Goal: Task Accomplishment & Management: Manage account settings

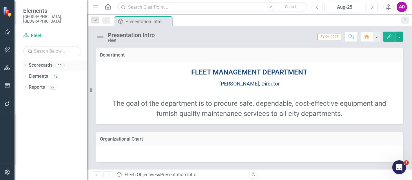
click at [26, 64] on icon "Dropdown" at bounding box center [25, 65] width 4 height 3
click at [29, 75] on icon at bounding box center [28, 76] width 1 height 3
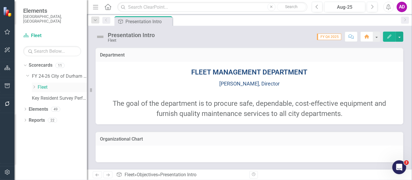
click at [41, 84] on link "Fleet" at bounding box center [62, 87] width 49 height 7
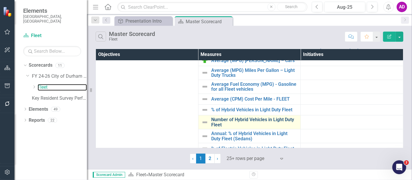
scroll to position [97, 0]
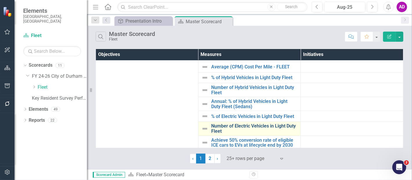
click at [244, 125] on link "Number of Electric Vehicles in Light Duty Fleet" at bounding box center [254, 129] width 87 height 10
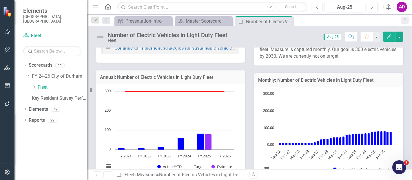
scroll to position [97, 0]
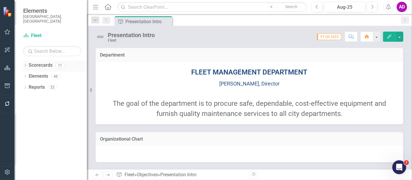
click at [27, 64] on div "Dropdown" at bounding box center [25, 66] width 4 height 5
click at [26, 75] on icon "Dropdown" at bounding box center [28, 76] width 4 height 3
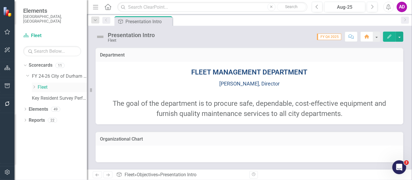
click at [34, 85] on icon "Dropdown" at bounding box center [34, 86] width 4 height 3
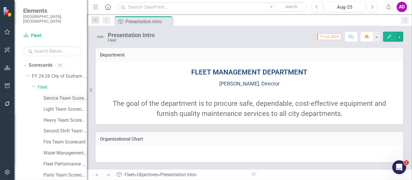
click at [51, 95] on link "Service Team Scorecard" at bounding box center [64, 98] width 43 height 7
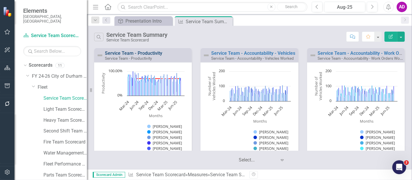
click at [141, 52] on link "Service Team - Productivity" at bounding box center [133, 53] width 57 height 6
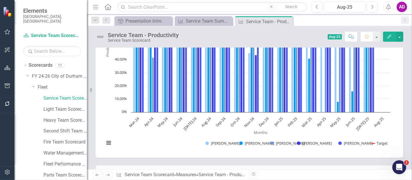
scroll to position [317, 0]
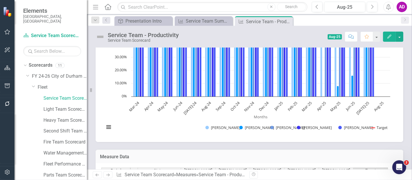
type textarea "70"
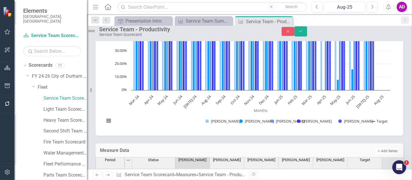
type textarea "51.646"
type textarea "62.26"
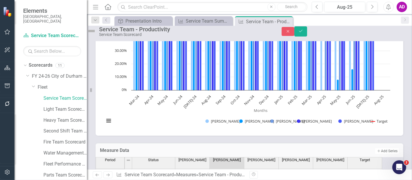
type textarea "42.243"
click at [96, 126] on div "Period Status James Minor Eli Charron Joel Ravi Patrick Patterson Noath Yates T…" at bounding box center [96, 182] width 0 height 199
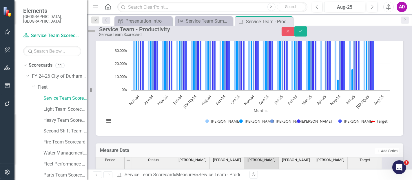
type textarea "42.237"
type textarea "49.633"
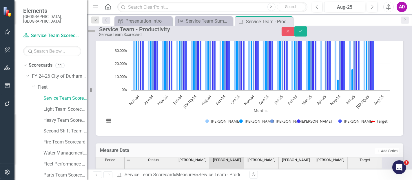
type textarea "70"
click at [304, 33] on icon "Save" at bounding box center [300, 31] width 5 height 4
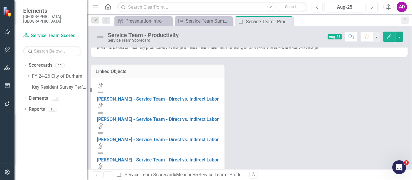
scroll to position [129, 0]
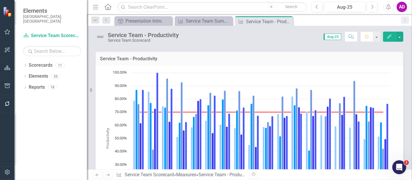
scroll to position [144, 0]
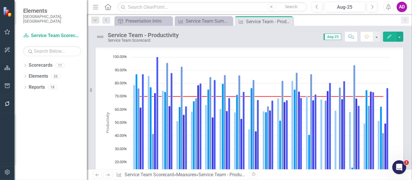
click at [411, 39] on div "Service Team - Productivity Service Team Scorecard Score: 0.00 Aug-25 Completed…" at bounding box center [249, 34] width 325 height 17
click at [411, 37] on div "Service Team - Productivity Service Team Scorecard Score: 0.00 Aug-25 Completed…" at bounding box center [249, 34] width 325 height 17
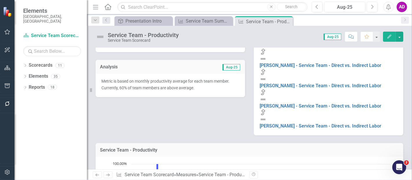
click at [203, 88] on p "Metric is based on monthly productivity average for each team member. Currently…" at bounding box center [170, 84] width 138 height 13
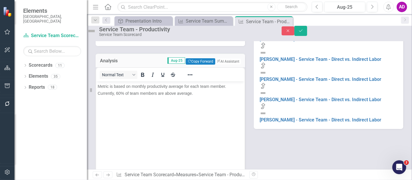
scroll to position [0, 0]
click at [118, 95] on span "Metric is based on monthly productivity average for each team member. Currently…" at bounding box center [161, 90] width 129 height 12
click at [307, 31] on button "Save" at bounding box center [301, 31] width 13 height 10
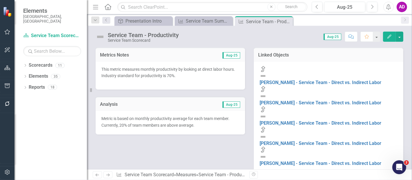
drag, startPoint x: 288, startPoint y: 20, endPoint x: 285, endPoint y: 21, distance: 3.1
click at [0, 0] on icon "Close" at bounding box center [0, 0] width 0 height 0
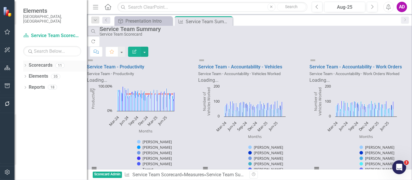
click at [25, 64] on icon "Dropdown" at bounding box center [25, 65] width 4 height 3
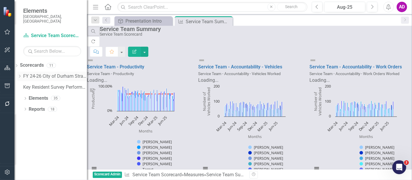
click at [22, 75] on icon "Dropdown" at bounding box center [19, 76] width 4 height 3
click at [22, 83] on icon "Dropdown" at bounding box center [19, 84] width 4 height 3
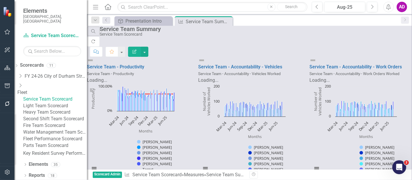
click at [54, 96] on link "Service Team Scorecard" at bounding box center [55, 99] width 64 height 7
click at [59, 96] on link "Service Team Scorecard" at bounding box center [55, 99] width 64 height 7
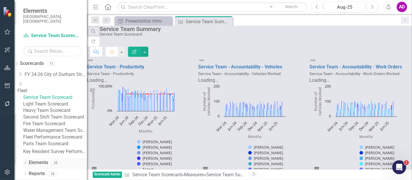
click at [39, 164] on link "Elements" at bounding box center [38, 162] width 19 height 7
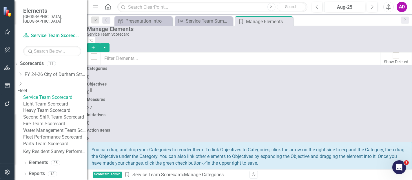
click at [249, 97] on h4 "Measures" at bounding box center [249, 99] width 325 height 4
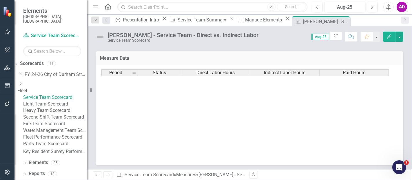
scroll to position [293, 0]
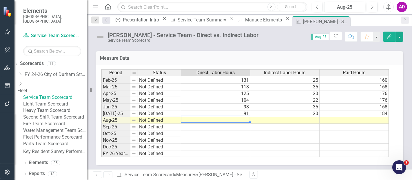
click at [208, 117] on td at bounding box center [215, 120] width 69 height 7
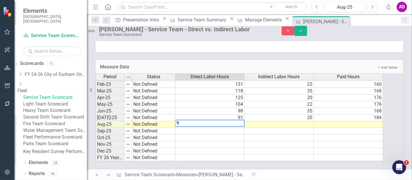
type textarea "90"
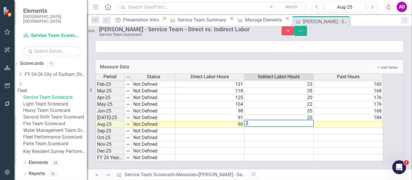
type textarea "27"
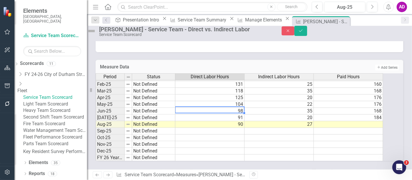
click at [226, 108] on td "98" at bounding box center [209, 111] width 69 height 7
click at [347, 121] on td at bounding box center [348, 124] width 69 height 7
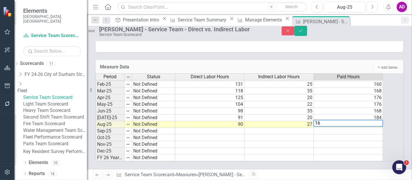
type textarea "168"
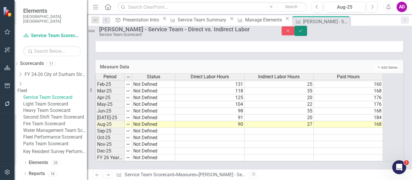
click at [307, 32] on button "Save" at bounding box center [301, 31] width 13 height 10
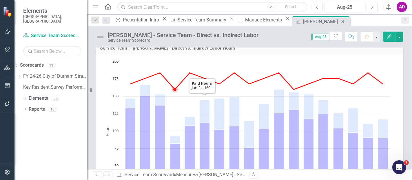
scroll to position [32, 0]
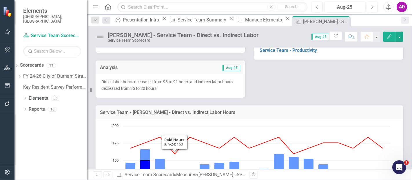
click at [168, 74] on div "Direct labor hours decreased from 98 to 91 hours and indirect labor hours decre…" at bounding box center [171, 85] width 150 height 23
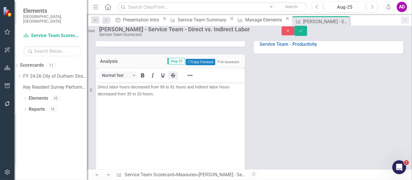
scroll to position [0, 0]
click at [163, 86] on span "Direct labor hours decreased from 98 to 91 hours and indirect labor hours decre…" at bounding box center [163, 91] width 132 height 12
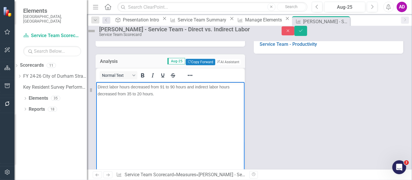
click at [181, 127] on body "Direct labor hours decreased from 91 to 90 hours and indirect labor hours decre…" at bounding box center [170, 125] width 148 height 87
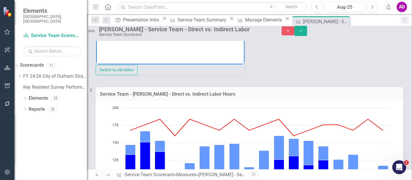
scroll to position [45, 0]
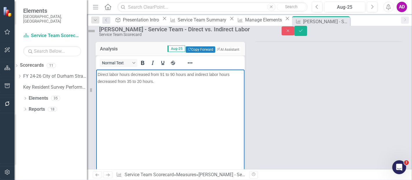
click at [130, 82] on span "Direct labor hours decreased from 91 to 90 hours and indirect labor hours decre…" at bounding box center [163, 78] width 132 height 12
click at [101, 82] on span "Direct labor hours decreased from 91 to 90 hours and indirect labor hours decre…" at bounding box center [163, 78] width 132 height 12
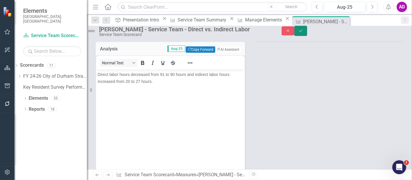
click at [304, 33] on icon "Save" at bounding box center [300, 31] width 5 height 4
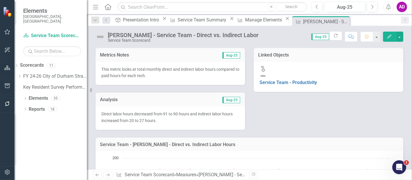
click at [0, 0] on icon "Close" at bounding box center [0, 0] width 0 height 0
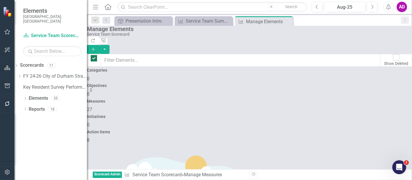
checkbox input "false"
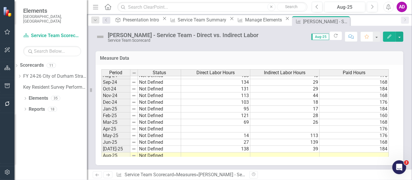
scroll to position [290, 0]
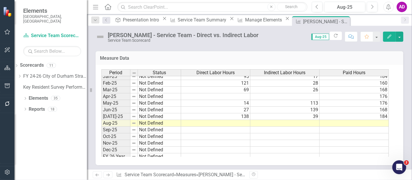
click at [194, 92] on tbody "May-23 Not Defined 148 26 184 Jun-23 Not Defined 120 18 176 Jul-23 Not Defined …" at bounding box center [245, 50] width 288 height 220
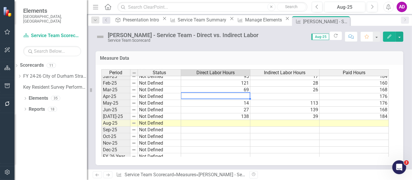
click at [228, 122] on td at bounding box center [215, 123] width 69 height 7
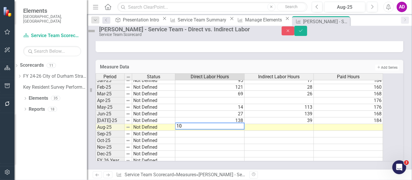
type textarea "105"
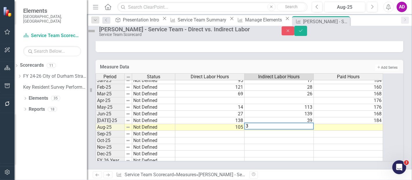
type textarea "34"
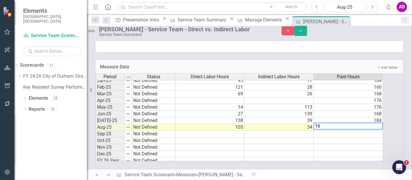
type textarea "168"
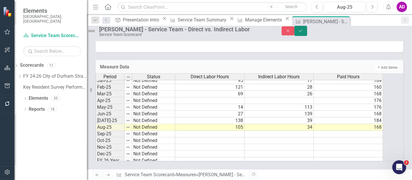
click at [307, 34] on button "Save" at bounding box center [301, 31] width 13 height 10
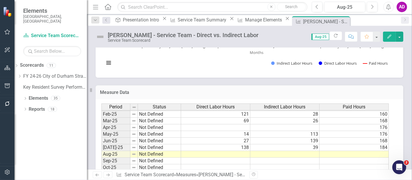
scroll to position [293, 0]
click at [224, 130] on tbody "May-23 Not Defined 148 26 184 Jun-23 Not Defined 120 18 176 Jul-23 Not Defined …" at bounding box center [245, 81] width 288 height 220
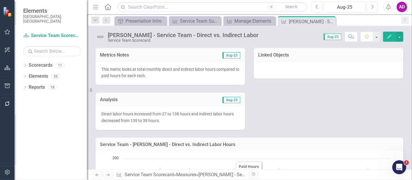
click at [177, 111] on p "Direct labor hours increased from 27 to 138 hours and indirect labor hours decr…" at bounding box center [170, 117] width 138 height 13
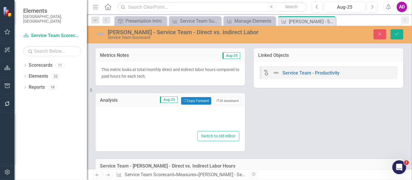
type textarea "<p><span style="font-size: 14px;">Direct labor hours increased from 27 to 138 h…"
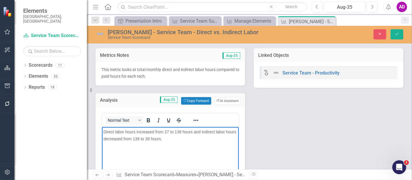
click at [169, 131] on span "Direct labor hours increased from 27 to 138 hours and indirect labor hours decr…" at bounding box center [169, 135] width 133 height 12
click at [139, 131] on span "Direct labor hours increased from 138 to 105 hours and indirect labor hours dec…" at bounding box center [165, 135] width 124 height 12
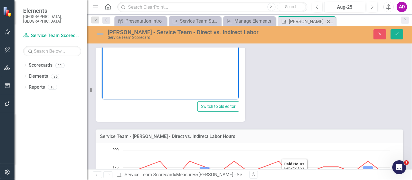
scroll to position [64, 0]
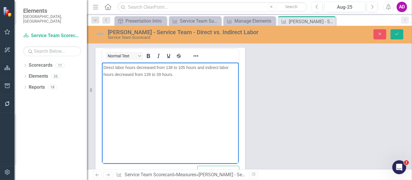
click at [146, 73] on span "Direct labor hours decreased from 138 to 105 hours and indirect labor hours dec…" at bounding box center [165, 71] width 125 height 12
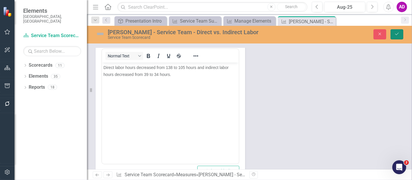
click at [396, 34] on icon "Save" at bounding box center [397, 34] width 5 height 4
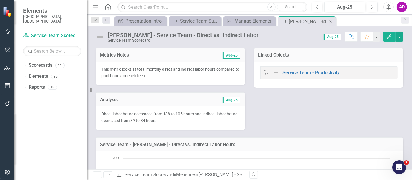
click at [331, 22] on icon at bounding box center [330, 21] width 3 height 3
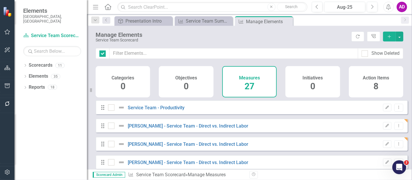
checkbox input "false"
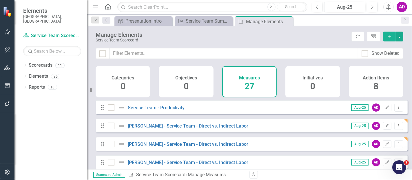
scroll to position [32, 0]
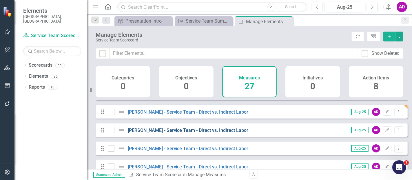
click at [205, 133] on link "[PERSON_NAME] - Service Team - Direct vs. Indirect Labor" at bounding box center [188, 131] width 121 height 6
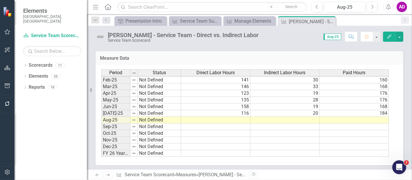
scroll to position [293, 0]
click at [213, 98] on td "135" at bounding box center [215, 100] width 69 height 7
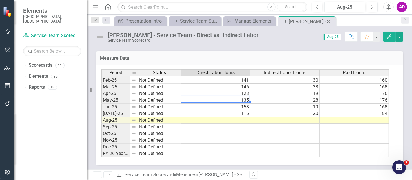
click at [244, 118] on td at bounding box center [215, 120] width 69 height 7
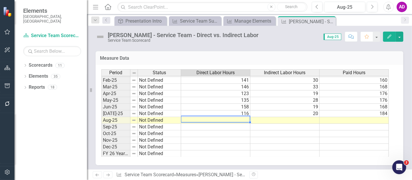
type textarea "71"
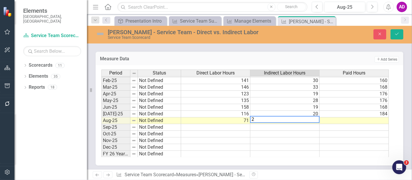
type textarea "29"
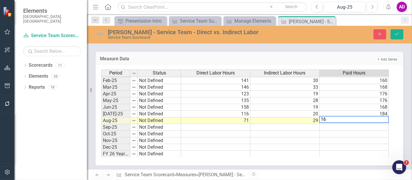
type textarea "168"
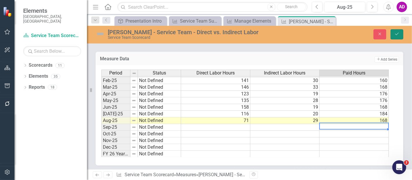
click at [399, 31] on button "Save" at bounding box center [397, 34] width 13 height 10
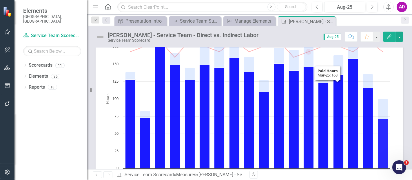
scroll to position [0, 0]
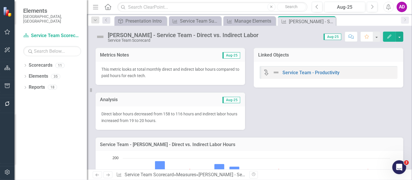
click at [180, 105] on div "Analysis Aug-25" at bounding box center [171, 99] width 150 height 14
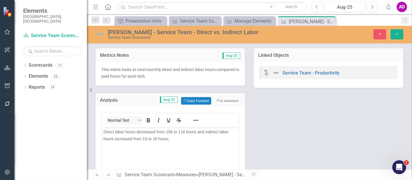
click at [172, 131] on span "Direct labor hours decreased from 158 to 116 hours and indirect labor hours inc…" at bounding box center [165, 135] width 125 height 12
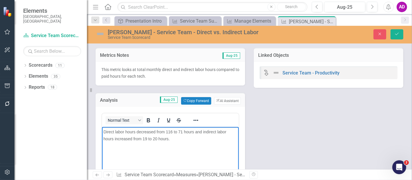
click at [146, 139] on span "Direct labor hours decreased from 116 to 71 hours and indirect labor hours incr…" at bounding box center [164, 135] width 123 height 12
click at [395, 31] on button "Save" at bounding box center [397, 34] width 13 height 10
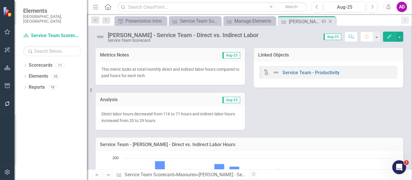
click at [331, 20] on icon "Close" at bounding box center [331, 21] width 6 height 5
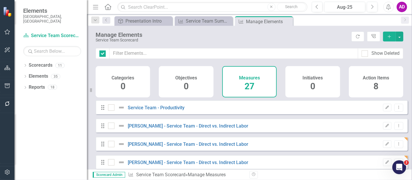
checkbox input "false"
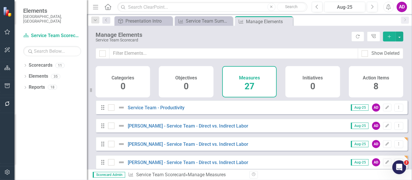
scroll to position [32, 0]
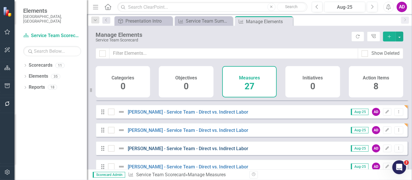
click at [184, 151] on link "[PERSON_NAME] - Service Team - Direct vs. Indirect Labor" at bounding box center [188, 149] width 121 height 6
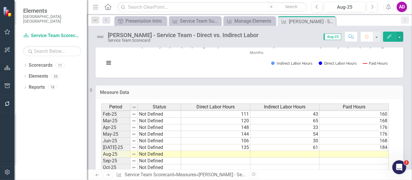
scroll to position [293, 0]
click at [206, 127] on tbody "May-23 Not Defined Jun-23 Not Defined Jul-23 Not Defined Aug-23 Not Defined Sep…" at bounding box center [245, 81] width 288 height 220
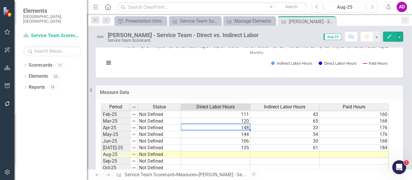
click at [234, 154] on td at bounding box center [215, 154] width 69 height 7
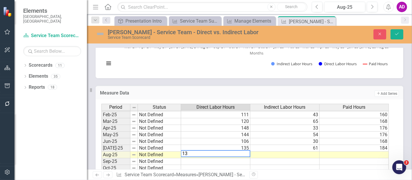
type textarea "133"
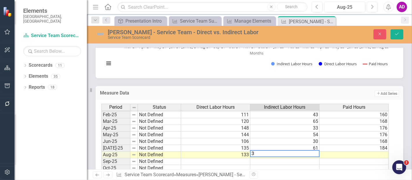
type textarea "37"
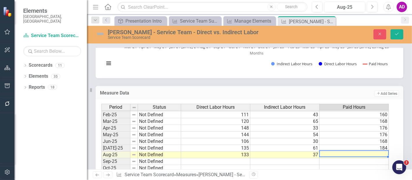
click at [210, 125] on td "148" at bounding box center [215, 128] width 69 height 7
click at [333, 153] on td at bounding box center [354, 155] width 69 height 7
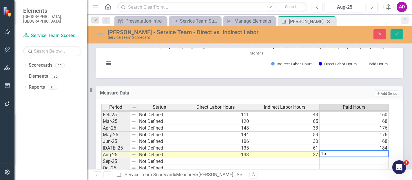
type textarea "168"
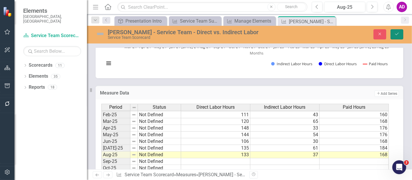
click at [397, 33] on icon "Save" at bounding box center [397, 34] width 5 height 4
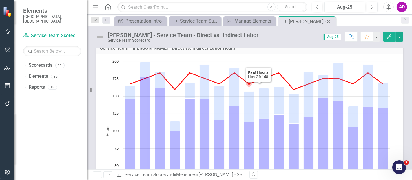
scroll to position [0, 0]
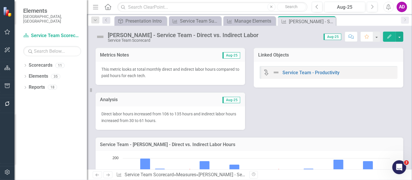
click at [195, 100] on td "Aug-25" at bounding box center [205, 101] width 72 height 8
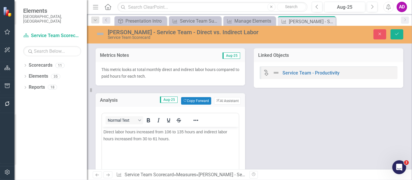
click at [171, 130] on span "Direct labor hours increased from 106 to 135 hours and indirect labor hours inc…" at bounding box center [165, 135] width 124 height 12
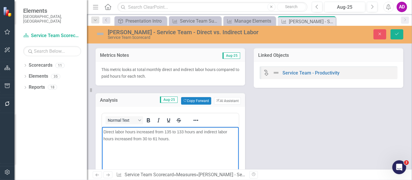
click at [139, 132] on span "Direct labor hours increased from 135 to 133 hours and indirect labor hours inc…" at bounding box center [165, 135] width 124 height 12
click at [147, 137] on span "Direct labor hours decreased from 135 to 133 hours and indirect labor hours inc…" at bounding box center [165, 135] width 125 height 12
click at [117, 138] on span "Direct labor hours decreased from 135 to 133 hours and indirect labor hours inc…" at bounding box center [165, 135] width 125 height 12
click at [398, 33] on icon "Save" at bounding box center [397, 34] width 5 height 4
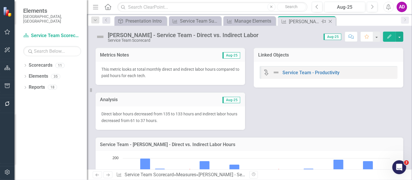
click at [330, 20] on icon "Close" at bounding box center [331, 21] width 6 height 5
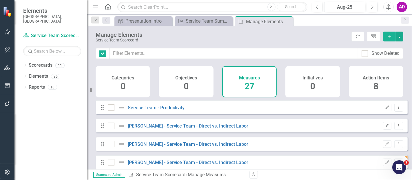
checkbox input "false"
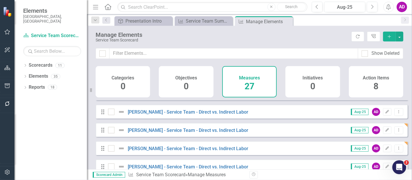
scroll to position [64, 0]
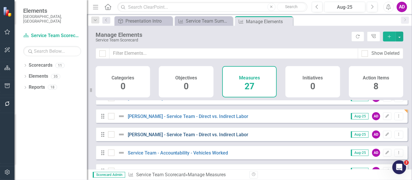
click at [185, 137] on link "[PERSON_NAME] - Service Team - Direct vs. Indirect Labor" at bounding box center [188, 135] width 121 height 6
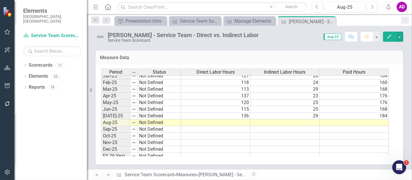
scroll to position [293, 0]
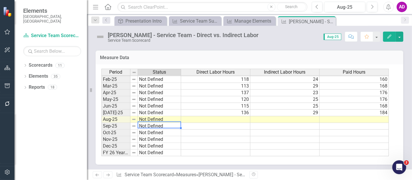
click at [170, 123] on td "Not Defined" at bounding box center [159, 126] width 43 height 7
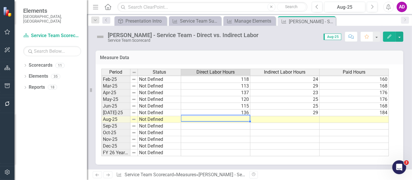
click at [227, 119] on td at bounding box center [215, 119] width 69 height 7
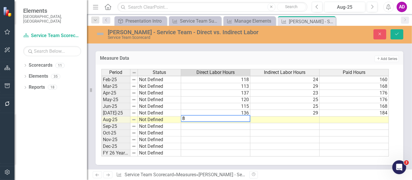
type textarea "85"
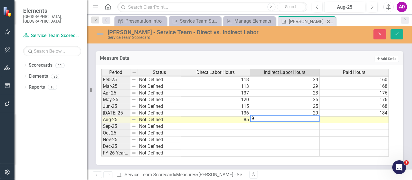
type textarea "95"
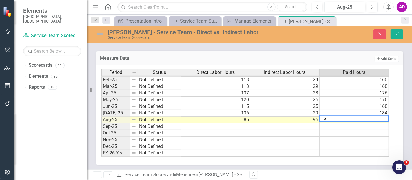
type textarea "168"
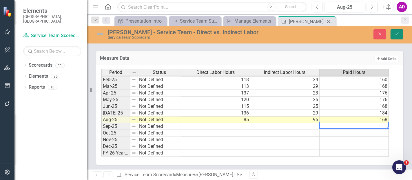
click at [397, 35] on icon "Save" at bounding box center [397, 34] width 5 height 4
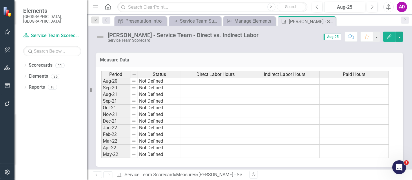
scroll to position [0, 0]
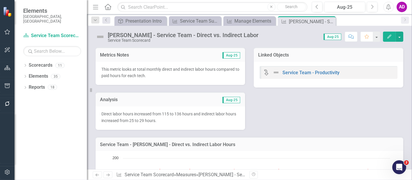
click at [175, 121] on p "Direct labor hours increased from 115 to 136 hours and indirect labor hours inc…" at bounding box center [170, 117] width 138 height 13
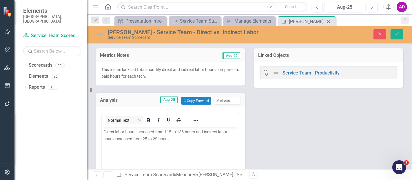
click at [170, 131] on span "Direct labor hours increased from 115 to 136 hours and indirect labor hours inc…" at bounding box center [165, 135] width 124 height 12
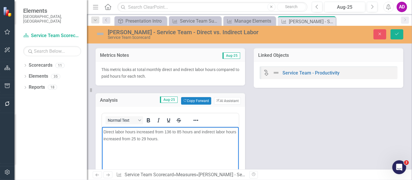
drag, startPoint x: 140, startPoint y: 131, endPoint x: 287, endPoint y: 247, distance: 187.4
click at [139, 131] on span "Direct labor hours increased from 136 to 85 hours and indirect labor hours incr…" at bounding box center [169, 135] width 133 height 12
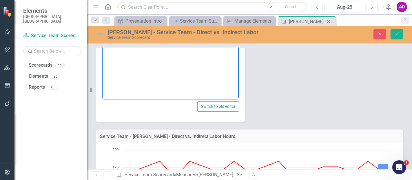
scroll to position [32, 0]
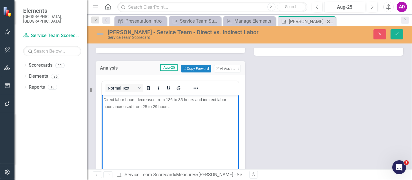
click at [146, 106] on span "Direct labor hours decreased from 136 to 85 hours and indirect labor hours incr…" at bounding box center [164, 103] width 123 height 12
click at [397, 34] on icon "Save" at bounding box center [397, 34] width 5 height 4
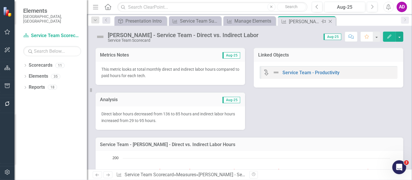
click at [331, 21] on icon at bounding box center [330, 21] width 3 height 3
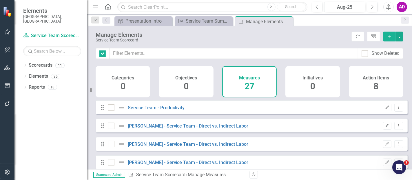
checkbox input "false"
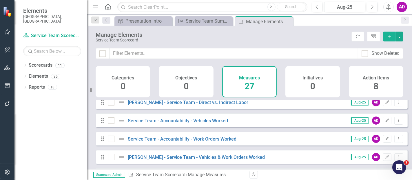
scroll to position [64, 0]
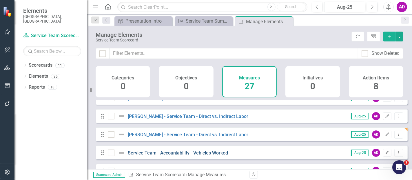
click at [195, 156] on link "Service Team - Accountability - Vehicles Worked" at bounding box center [178, 153] width 101 height 6
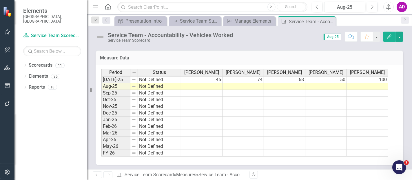
scroll to position [128, 0]
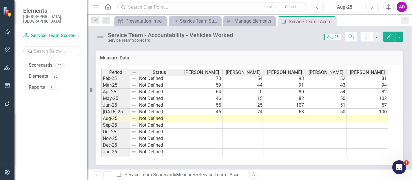
click at [190, 122] on td at bounding box center [201, 125] width 41 height 7
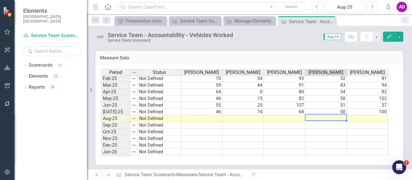
click at [336, 115] on td at bounding box center [326, 118] width 41 height 7
type textarea "50"
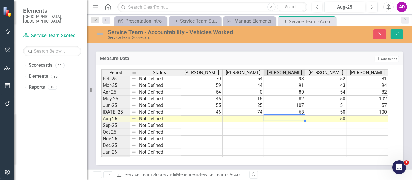
click at [220, 136] on td at bounding box center [201, 139] width 41 height 7
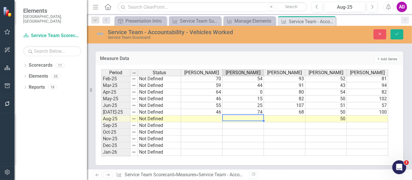
click at [234, 116] on td at bounding box center [243, 119] width 41 height 7
type textarea "61"
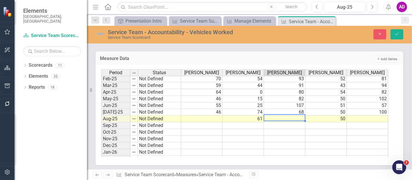
click at [213, 119] on td at bounding box center [201, 119] width 41 height 7
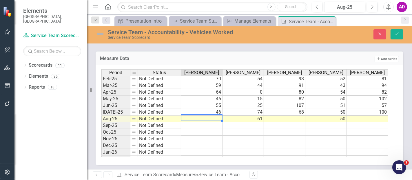
click at [285, 119] on td at bounding box center [284, 119] width 41 height 7
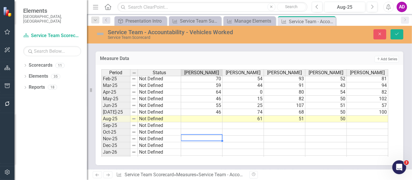
click at [210, 136] on td at bounding box center [201, 139] width 41 height 7
click at [339, 117] on td "50" at bounding box center [326, 119] width 41 height 7
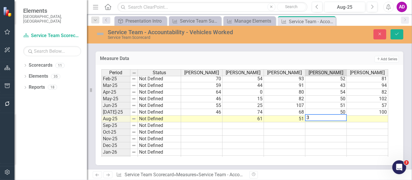
type textarea "36"
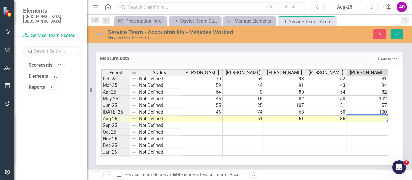
drag, startPoint x: 198, startPoint y: 138, endPoint x: 215, endPoint y: 130, distance: 18.0
click at [198, 138] on td at bounding box center [201, 139] width 41 height 7
click at [381, 118] on td at bounding box center [367, 119] width 41 height 7
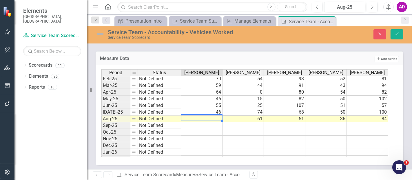
drag, startPoint x: 233, startPoint y: 142, endPoint x: 230, endPoint y: 138, distance: 4.8
click at [233, 142] on td at bounding box center [243, 145] width 41 height 7
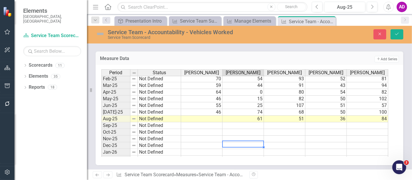
click at [215, 116] on td at bounding box center [201, 119] width 41 height 7
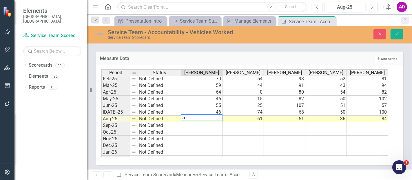
type textarea "55"
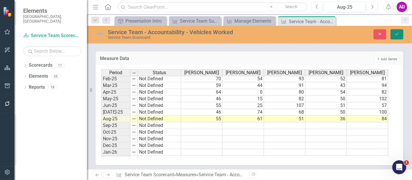
click at [401, 30] on button "Save" at bounding box center [397, 34] width 13 height 10
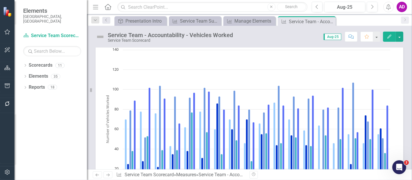
scroll to position [161, 0]
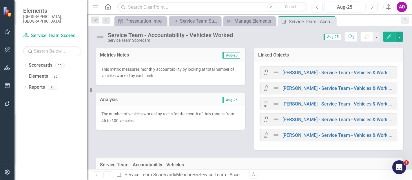
click at [176, 122] on p "The number of vehicles worked by techs for the month of July ranges from 46 to …" at bounding box center [170, 117] width 138 height 13
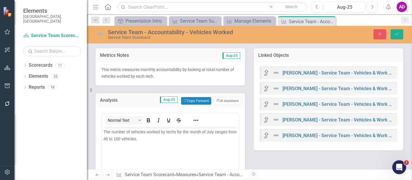
click at [114, 140] on span "The number of vehicles worked by techs for the month of July ranges from 46 to …" at bounding box center [169, 135] width 133 height 12
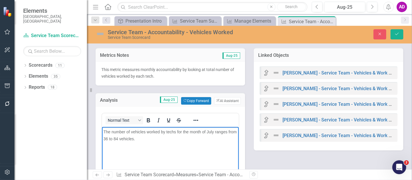
click at [213, 130] on span "The number of vehicles worked by techs for the month of July ranges from 36 to …" at bounding box center [169, 135] width 133 height 12
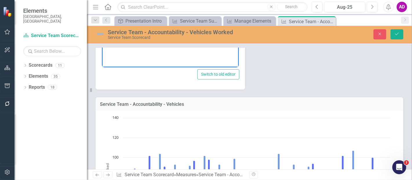
scroll to position [64, 0]
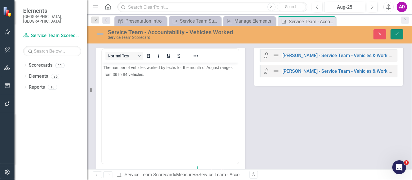
click at [395, 36] on icon "Save" at bounding box center [397, 34] width 5 height 4
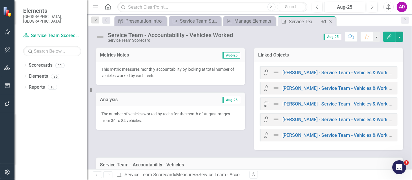
click at [329, 22] on icon "Close" at bounding box center [331, 21] width 6 height 5
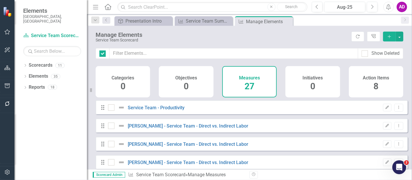
checkbox input "false"
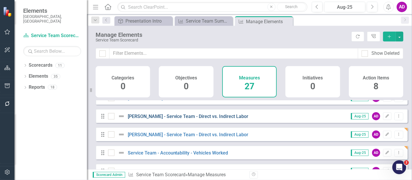
scroll to position [97, 0]
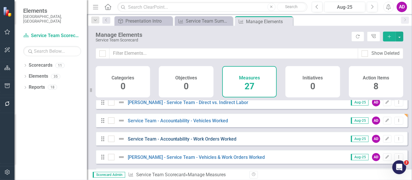
click at [208, 142] on link "Service Team - Accountability - Work Orders Worked" at bounding box center [182, 139] width 109 height 6
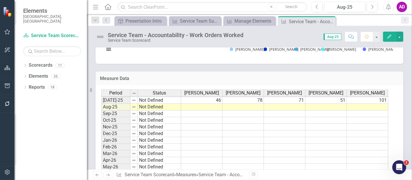
scroll to position [128, 0]
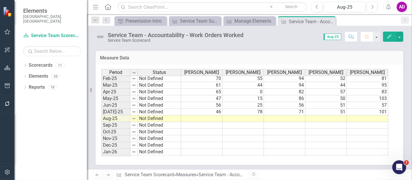
click at [101, 114] on div "Period Status James Minor Eli Charron Joel Ravi Patrick Patterson Noah Yates Ju…" at bounding box center [101, 102] width 0 height 174
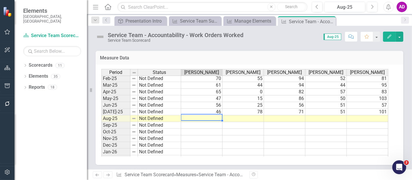
type textarea "56"
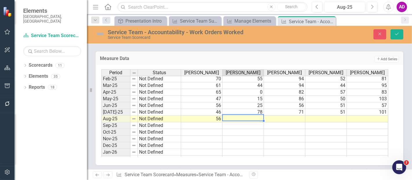
click at [220, 132] on td at bounding box center [201, 132] width 41 height 7
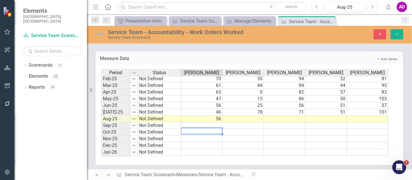
click at [324, 118] on td at bounding box center [326, 119] width 41 height 7
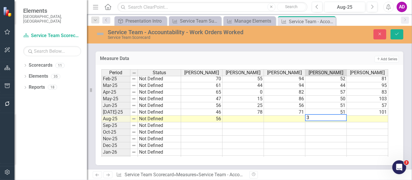
type textarea "37"
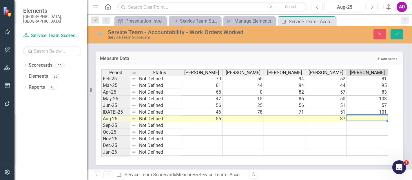
click at [101, 134] on div "Period Status James Minor Eli Charron Joel Ravi Patrick Patterson Noah Yates Ma…" at bounding box center [101, 92] width 0 height 194
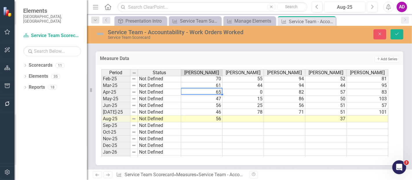
click at [206, 91] on td "65" at bounding box center [201, 92] width 41 height 7
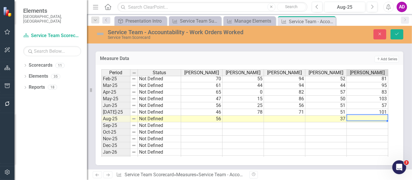
click at [365, 116] on td at bounding box center [367, 119] width 41 height 7
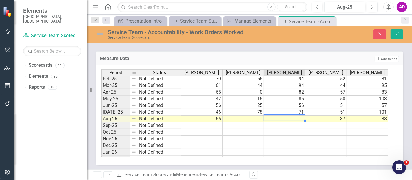
click at [233, 131] on td at bounding box center [243, 132] width 41 height 7
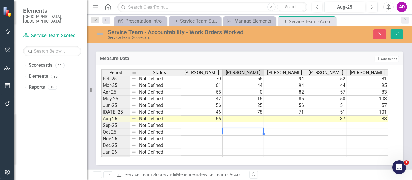
click at [295, 117] on td at bounding box center [284, 119] width 41 height 7
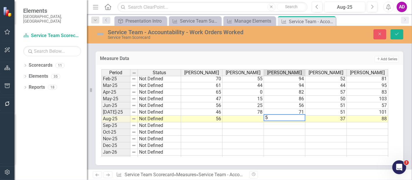
type textarea "51"
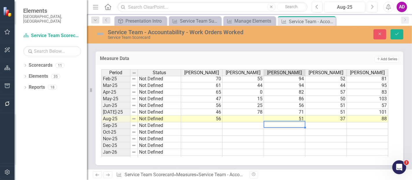
click at [207, 132] on td at bounding box center [201, 132] width 41 height 7
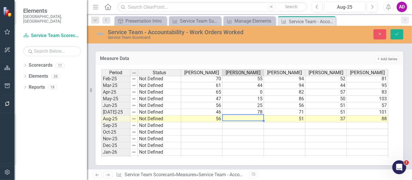
click at [245, 117] on td at bounding box center [243, 119] width 41 height 7
type textarea "63"
click at [397, 33] on icon "Save" at bounding box center [397, 34] width 5 height 4
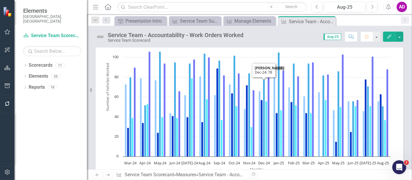
scroll to position [32, 0]
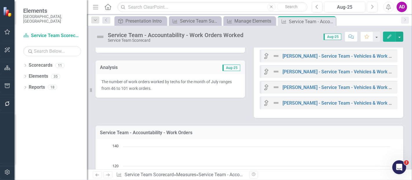
click at [176, 86] on p "The number of work orders worked by techs for the month of July ranges from 46 …" at bounding box center [170, 85] width 138 height 13
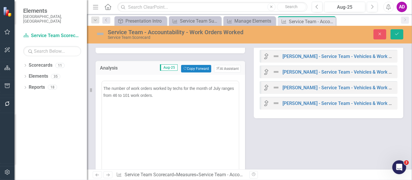
scroll to position [0, 0]
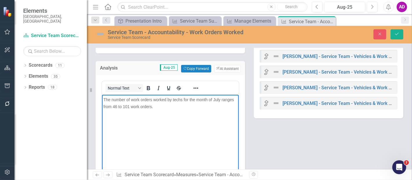
click at [115, 107] on span "The number of work orders worked by techs for the month of July ranges from 46 …" at bounding box center [168, 103] width 131 height 12
drag, startPoint x: 219, startPoint y: 101, endPoint x: 213, endPoint y: 100, distance: 6.3
click at [213, 100] on span "The number of work orders worked by techs for the month of July ranges from 37 …" at bounding box center [168, 103] width 131 height 12
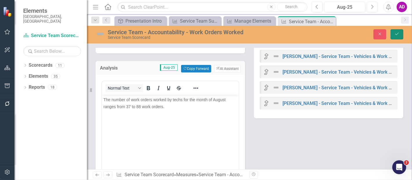
click at [398, 35] on icon "Save" at bounding box center [397, 34] width 5 height 4
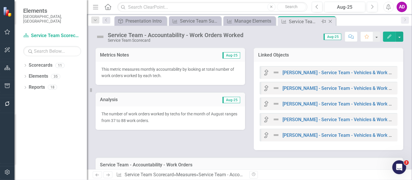
click at [330, 21] on icon "Close" at bounding box center [331, 21] width 6 height 5
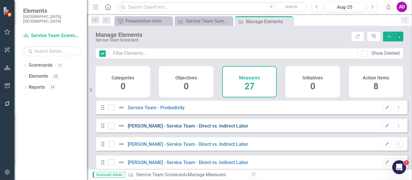
checkbox input "false"
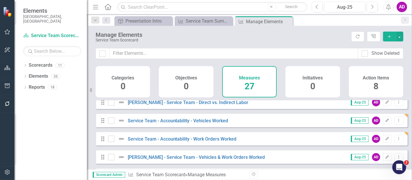
scroll to position [129, 0]
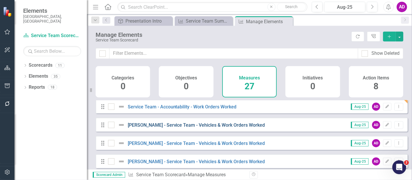
click at [179, 128] on link "[PERSON_NAME] - Service Team - Vehicles & Work Orders Worked" at bounding box center [196, 125] width 137 height 6
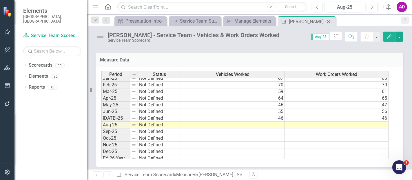
scroll to position [293, 0]
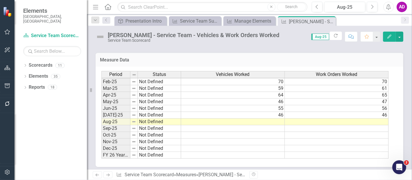
click at [226, 60] on h3 "Measure Data" at bounding box center [249, 59] width 299 height 5
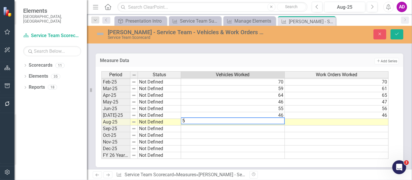
type textarea "55"
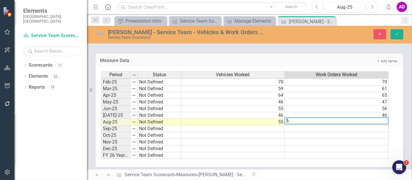
type textarea "56"
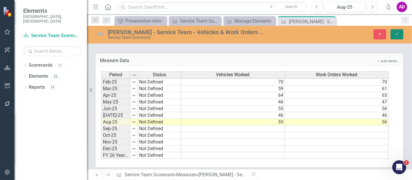
click at [394, 33] on button "Save" at bounding box center [397, 34] width 13 height 10
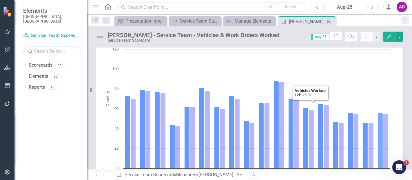
scroll to position [32, 0]
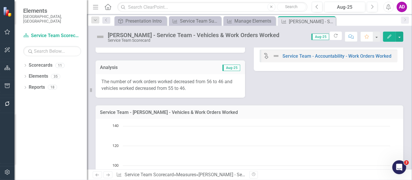
click at [202, 86] on p "The number of work orders worked decreased from 56 to 46 and vehicles worked de…" at bounding box center [170, 85] width 138 height 13
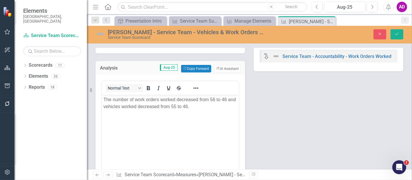
scroll to position [0, 0]
click at [211, 98] on p "The number of work orders worked decreased from 56 to 46 and vehicles worked de…" at bounding box center [170, 103] width 134 height 14
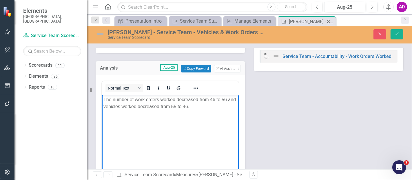
click at [181, 99] on p "The number of work orders worked decreased from 46 to 56 and vehicles worked de…" at bounding box center [170, 103] width 134 height 14
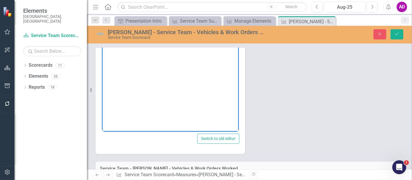
scroll to position [64, 0]
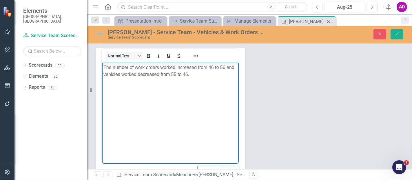
click at [175, 73] on p "The number of work orders worked increased from 46 to 56 and vehicles worked de…" at bounding box center [170, 71] width 134 height 14
click at [143, 74] on p "The number of work orders worked increased from 46 to 56 and vehicles worked de…" at bounding box center [170, 71] width 134 height 14
click at [396, 32] on icon "Save" at bounding box center [397, 34] width 5 height 4
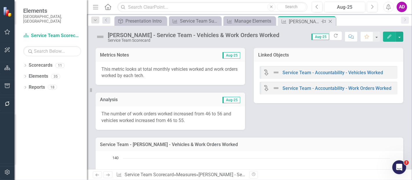
click at [331, 21] on icon at bounding box center [330, 21] width 3 height 3
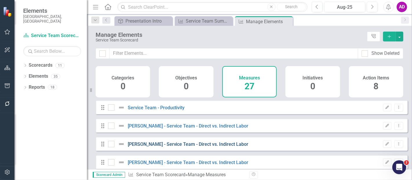
checkbox input "false"
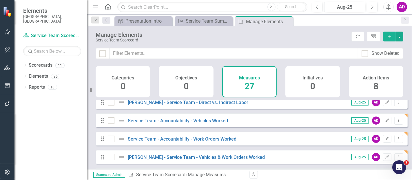
scroll to position [129, 0]
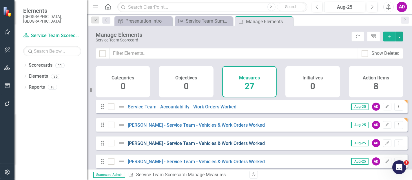
click at [194, 146] on link "[PERSON_NAME] - Service Team - Vehicles & Work Orders Worked" at bounding box center [196, 144] width 137 height 6
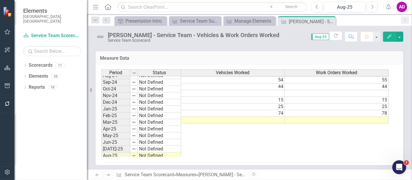
scroll to position [293, 0]
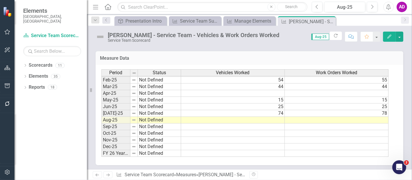
click at [206, 62] on div "Measure Data Last Calculated" at bounding box center [250, 58] width 308 height 14
click at [245, 117] on td at bounding box center [233, 120] width 104 height 7
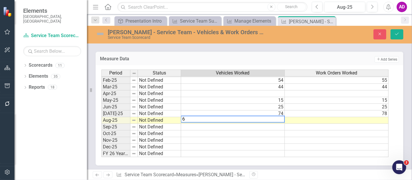
type textarea "61"
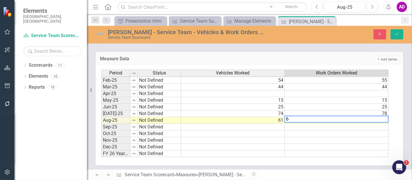
type textarea "63"
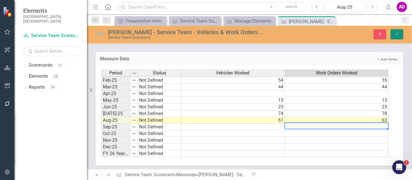
click at [399, 35] on icon "Save" at bounding box center [397, 34] width 5 height 4
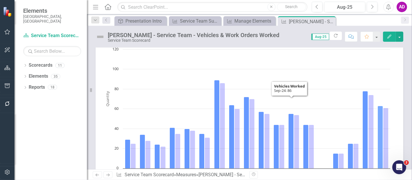
scroll to position [0, 0]
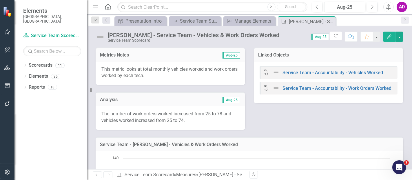
click at [159, 99] on h3 "Analysis" at bounding box center [134, 99] width 69 height 5
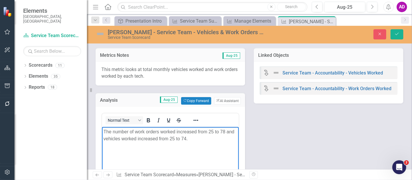
click at [213, 131] on p "The number of work orders worked increased from 25 to 78 and vehicles worked in…" at bounding box center [170, 135] width 134 height 14
click at [180, 131] on p "The number of work orders worked increased from 78 to 63 and vehicles worked in…" at bounding box center [170, 135] width 134 height 14
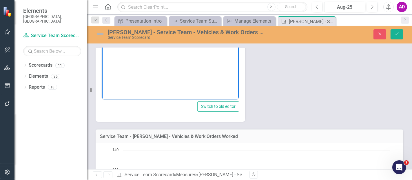
scroll to position [64, 0]
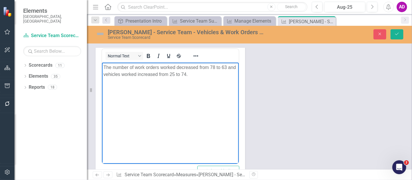
click at [182, 72] on p "The number of work orders worked decreased from 78 to 63 and vehicles worked in…" at bounding box center [170, 71] width 134 height 14
click at [149, 75] on p "The number of work orders worked decreased from 78 to 63 and vehicles worked in…" at bounding box center [170, 71] width 134 height 14
click at [398, 31] on button "Save" at bounding box center [397, 34] width 13 height 10
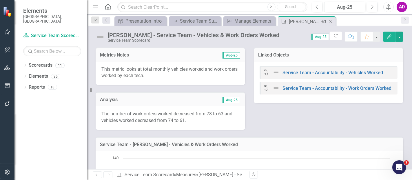
click at [331, 20] on icon "Close" at bounding box center [331, 21] width 6 height 5
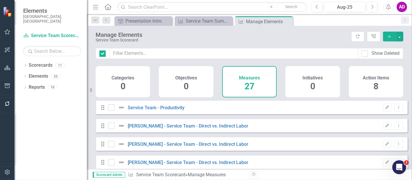
checkbox input "false"
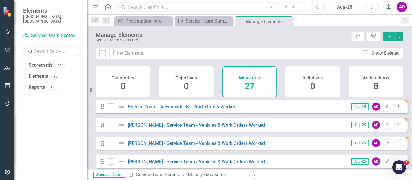
scroll to position [161, 0]
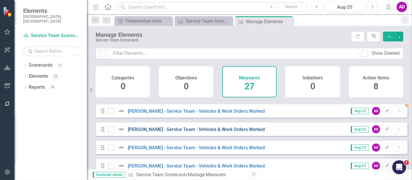
click at [185, 132] on link "[PERSON_NAME] - Service Team - Vehicles & Work Orders Worked" at bounding box center [196, 130] width 137 height 6
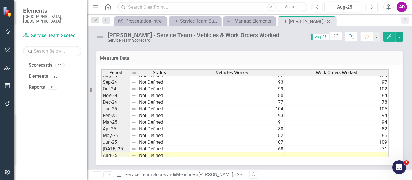
scroll to position [293, 0]
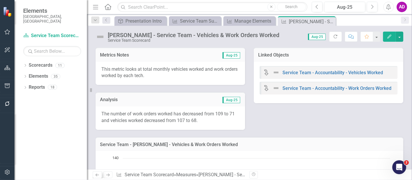
scroll to position [293, 0]
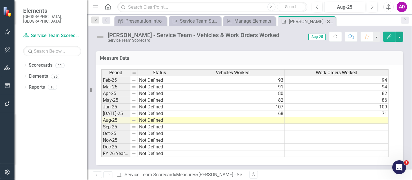
click at [228, 105] on td "107" at bounding box center [233, 107] width 104 height 7
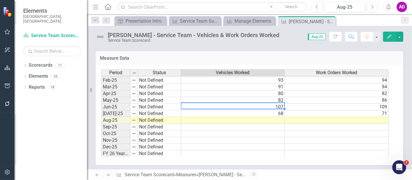
click at [239, 117] on td at bounding box center [233, 120] width 104 height 7
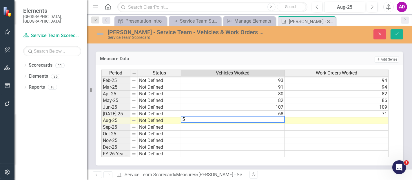
type textarea "51"
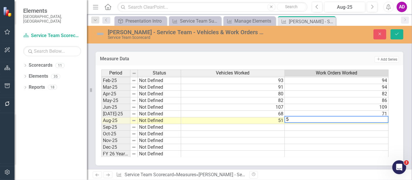
type textarea "51"
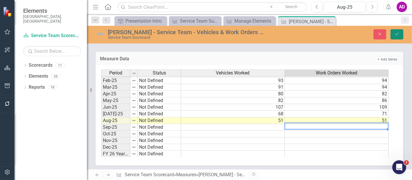
click at [401, 33] on button "Save" at bounding box center [397, 34] width 13 height 10
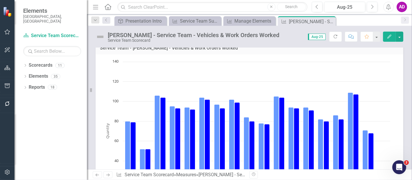
scroll to position [161, 0]
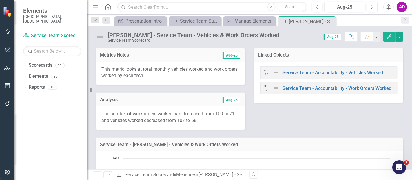
click at [163, 103] on td "Analysis" at bounding box center [134, 101] width 69 height 8
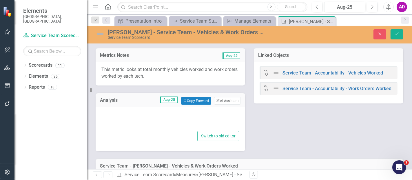
type textarea "<p>The number of work orders worked has decreased from 109 to 71 and vehicles w…"
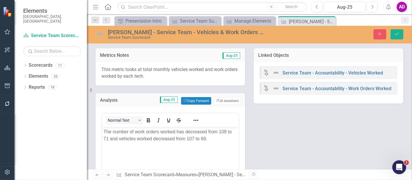
click at [226, 133] on p "The number of work orders worked has decreased from 109 to 71 and vehicles work…" at bounding box center [170, 135] width 134 height 14
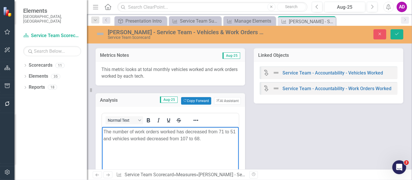
click at [193, 137] on p "The number of work orders worked has decreased from 71 to 51 and vehicles worke…" at bounding box center [170, 135] width 134 height 14
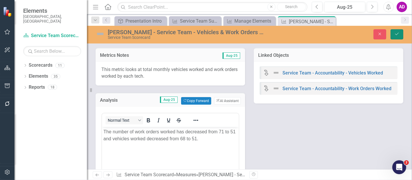
click at [399, 35] on icon "Save" at bounding box center [397, 34] width 5 height 4
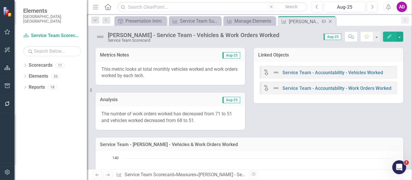
click at [332, 20] on icon "Close" at bounding box center [331, 21] width 6 height 5
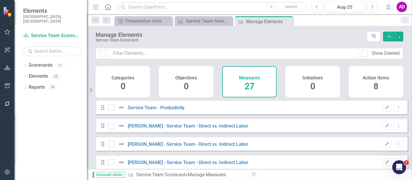
checkbox input "false"
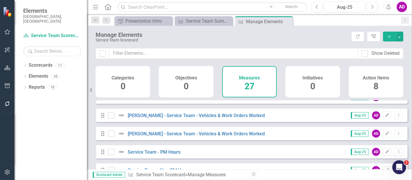
scroll to position [161, 0]
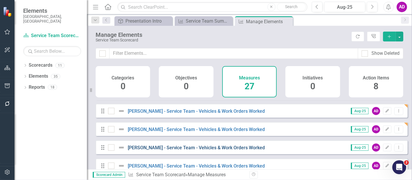
click at [184, 150] on link "[PERSON_NAME] - Service Team - Vehicles & Work Orders Worked" at bounding box center [196, 148] width 137 height 6
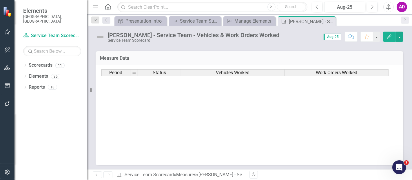
scroll to position [293, 0]
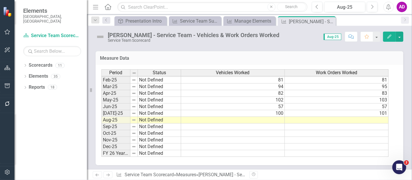
click at [101, 114] on div "Period Status Vehicles Worked Work Orders Worked Jan-24 Not Defined 83 84 Feb-2…" at bounding box center [101, 70] width 0 height 174
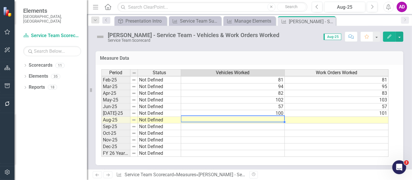
type textarea "84"
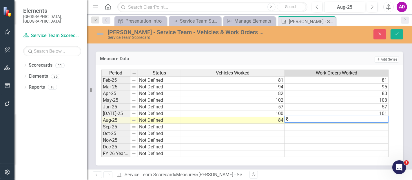
type textarea "88"
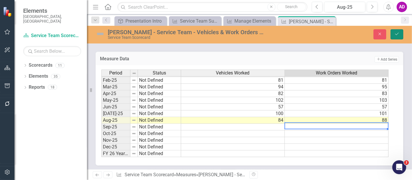
click at [397, 32] on icon "Save" at bounding box center [397, 34] width 5 height 4
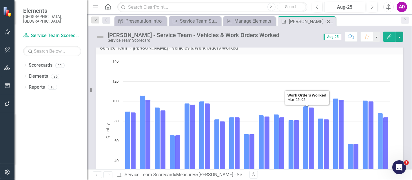
scroll to position [0, 0]
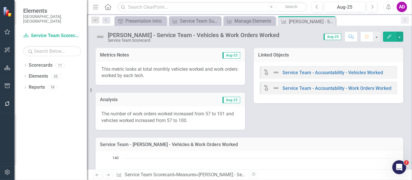
click at [177, 104] on div "Analysis Aug-25" at bounding box center [171, 99] width 150 height 14
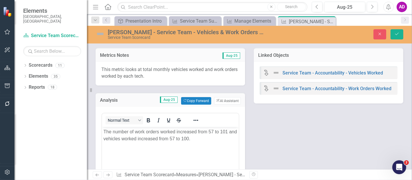
click at [213, 131] on p "The number of work orders worked increased from 57 to 101 and vehicles worked i…" at bounding box center [170, 135] width 134 height 14
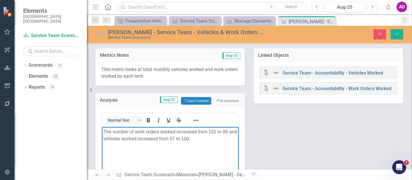
click at [179, 132] on p "The number of work orders worked increased from 101 to 88 and vehicles worked i…" at bounding box center [170, 135] width 134 height 14
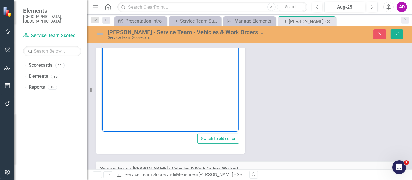
scroll to position [32, 0]
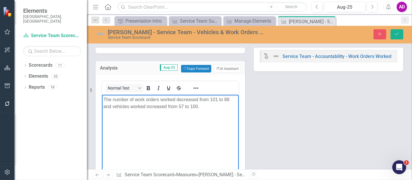
click at [183, 106] on p "The number of work orders worked decreased from 101 to 88 and vehicles worked i…" at bounding box center [170, 103] width 134 height 14
click at [150, 104] on p "The number of work orders worked decreased from 101 to 88 and vehicles worked i…" at bounding box center [170, 103] width 134 height 14
click at [400, 31] on button "Save" at bounding box center [397, 34] width 13 height 10
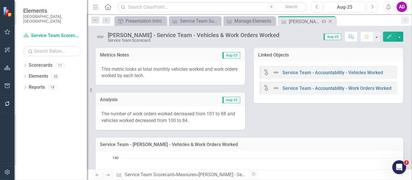
click at [331, 21] on icon at bounding box center [330, 21] width 3 height 3
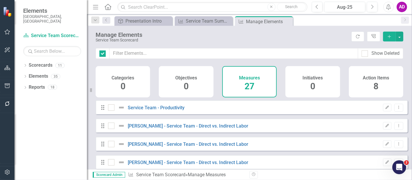
checkbox input "false"
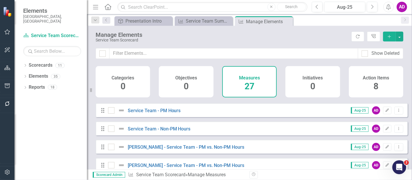
scroll to position [170, 0]
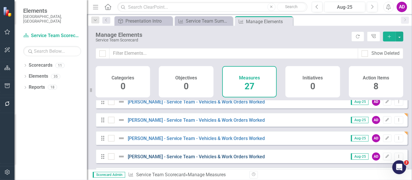
click at [230, 159] on link "[PERSON_NAME] - Service Team - Vehicles & Work Orders Worked" at bounding box center [196, 157] width 137 height 6
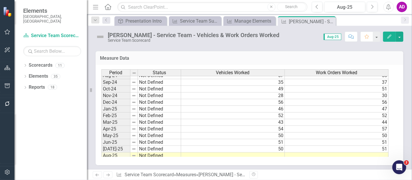
scroll to position [290, 0]
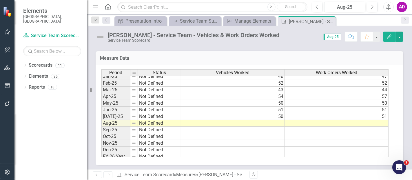
click at [190, 52] on div "Measure Data Last Calculated" at bounding box center [250, 58] width 308 height 14
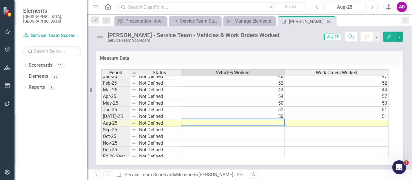
type textarea "36"
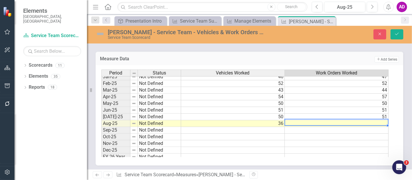
type textarea "37"
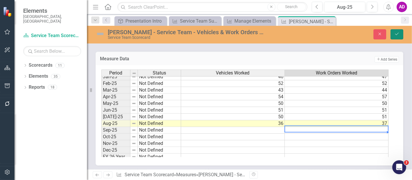
click at [394, 33] on button "Save" at bounding box center [397, 34] width 13 height 10
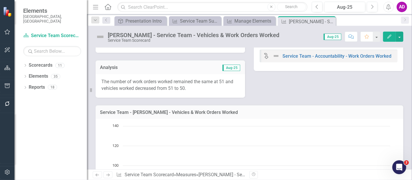
scroll to position [0, 0]
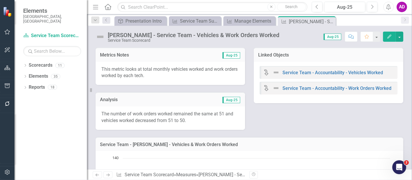
click at [171, 101] on td "Aug-25" at bounding box center [205, 101] width 72 height 8
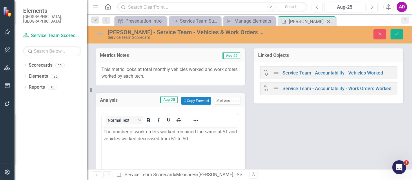
drag, startPoint x: 232, startPoint y: 131, endPoint x: 342, endPoint y: 257, distance: 167.6
click at [232, 131] on p "The number of work orders worked remained the same at 51 and vehicles worked de…" at bounding box center [170, 135] width 134 height 14
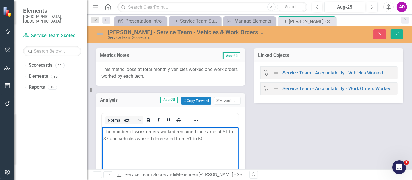
click at [176, 130] on p "The number of work orders worked remained the same at 51 to 37 and vehicles wor…" at bounding box center [170, 135] width 134 height 14
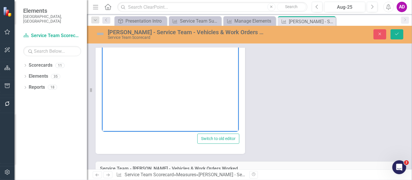
scroll to position [32, 0]
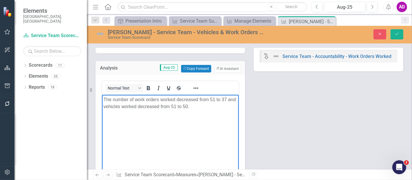
click at [185, 106] on p "The number of work orders worked decreased from 51 to 37 and vehicles worked de…" at bounding box center [170, 103] width 134 height 14
click at [397, 32] on icon "Save" at bounding box center [397, 34] width 5 height 4
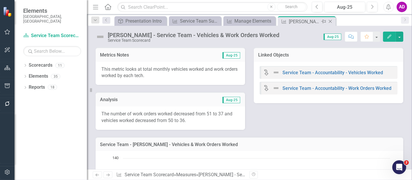
click at [331, 20] on icon "Close" at bounding box center [331, 21] width 6 height 5
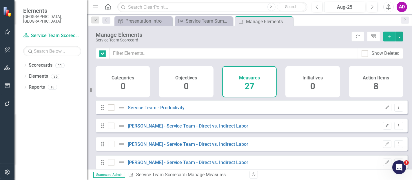
checkbox input "false"
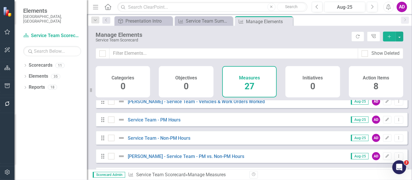
scroll to position [193, 0]
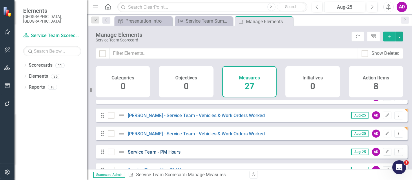
click at [164, 154] on link "Service Team - PM Hours" at bounding box center [154, 152] width 53 height 6
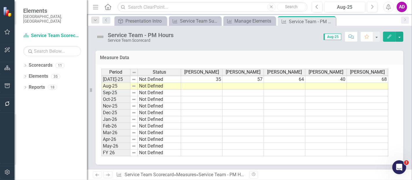
scroll to position [128, 0]
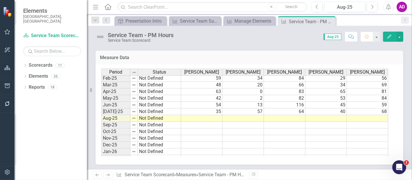
click at [101, 133] on div "Period Status James Minor Eli Charron Joel Ravi Patrick Patterson Noah Yates Ma…" at bounding box center [101, 91] width 0 height 194
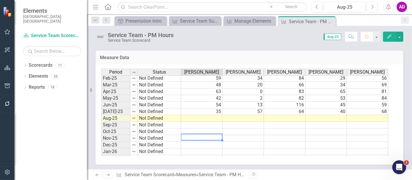
click at [271, 116] on td at bounding box center [284, 118] width 41 height 7
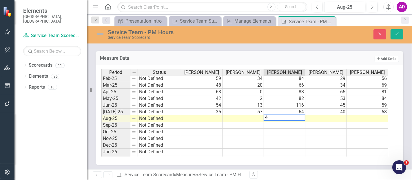
type textarea "45"
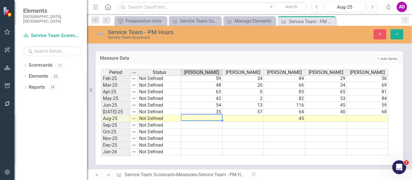
click at [221, 119] on td at bounding box center [201, 118] width 41 height 7
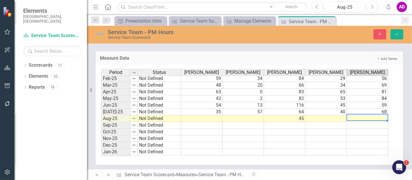
click at [362, 116] on td at bounding box center [367, 118] width 41 height 7
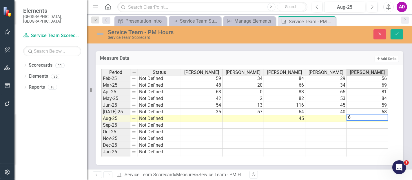
type textarea "65"
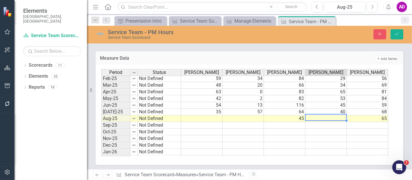
click at [198, 103] on td "54" at bounding box center [201, 105] width 41 height 7
click at [337, 119] on td at bounding box center [326, 118] width 41 height 7
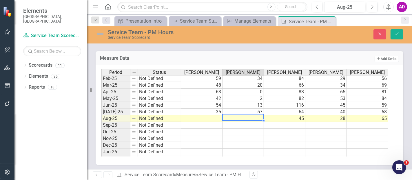
click at [210, 144] on td at bounding box center [201, 145] width 41 height 7
click at [101, 119] on div "Period Status James Minor Eli Charron Joel Ravi Patrick Patterson Noah Yates Ma…" at bounding box center [101, 92] width 0 height 194
type textarea "44"
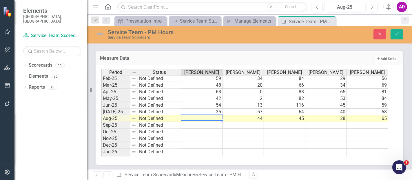
click at [215, 117] on td at bounding box center [201, 118] width 41 height 7
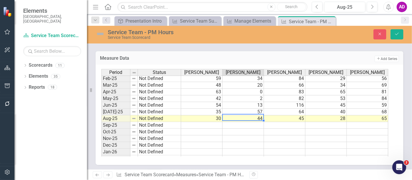
type textarea "44"
click at [397, 34] on icon "Save" at bounding box center [397, 34] width 5 height 4
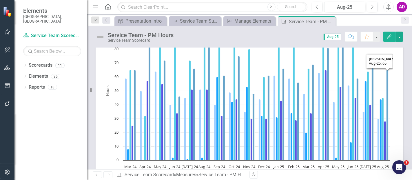
scroll to position [50, 0]
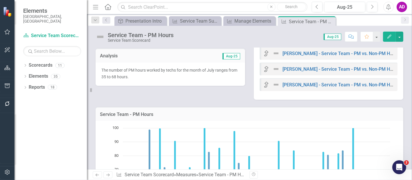
click at [190, 76] on p "The number of PM hours worked by techs for the month of July ranges from 35 to …" at bounding box center [170, 73] width 138 height 13
click at [190, 77] on p "The number of PM hours worked by techs for the month of July ranges from 35 to …" at bounding box center [170, 73] width 138 height 13
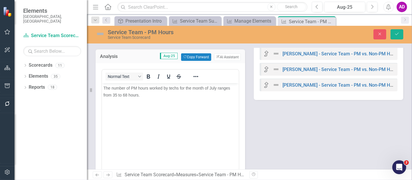
scroll to position [0, 0]
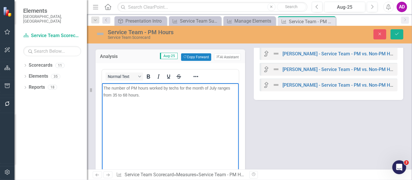
click at [116, 94] on span "The number of PM hours worked by techs for the month of July ranges from 35 to …" at bounding box center [166, 92] width 127 height 12
click at [216, 88] on span "The number of PM hours worked by techs for the month of July ranges from 28 to …" at bounding box center [166, 92] width 127 height 12
click at [398, 34] on icon "Save" at bounding box center [397, 34] width 5 height 4
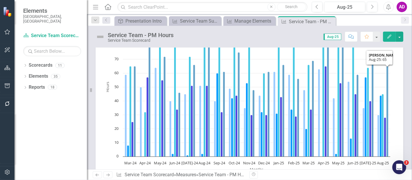
scroll to position [54, 0]
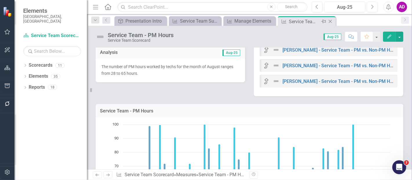
click at [331, 19] on icon "Close" at bounding box center [331, 21] width 6 height 5
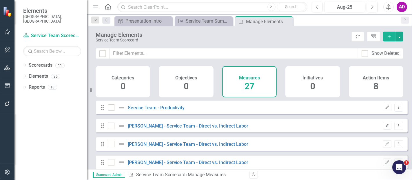
checkbox input "false"
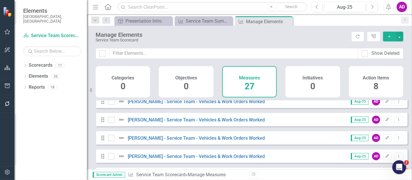
scroll to position [228, 0]
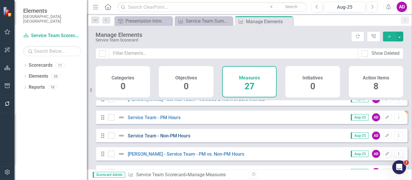
click at [166, 137] on link "Service Team - Non-PM Hours" at bounding box center [159, 136] width 63 height 6
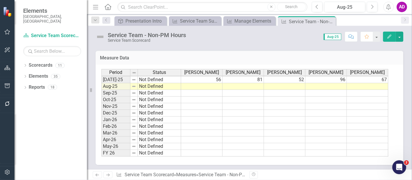
scroll to position [144, 0]
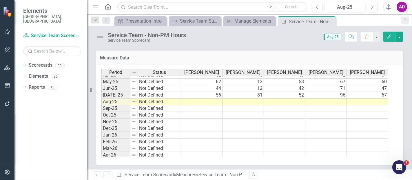
click at [219, 117] on tbody "Jan-24 Not Defined 66 135 52 92 78 Feb-24 Not Defined 80 135 62 101 91 Mar-24 N…" at bounding box center [244, 72] width 287 height 200
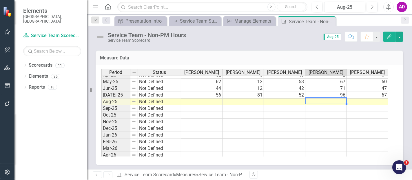
click at [329, 99] on td at bounding box center [326, 102] width 41 height 7
type textarea "57"
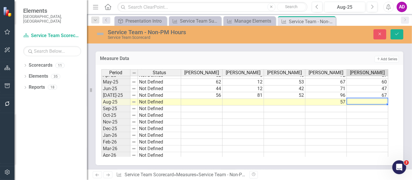
click at [101, 130] on div "Period Status [PERSON_NAME] [PERSON_NAME] [PERSON_NAME] [PERSON_NAME] [PERSON_N…" at bounding box center [101, 82] width 0 height 181
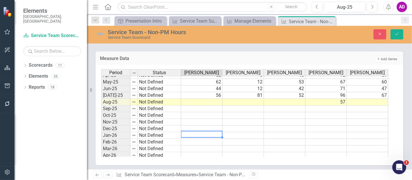
click at [371, 101] on td at bounding box center [367, 102] width 41 height 7
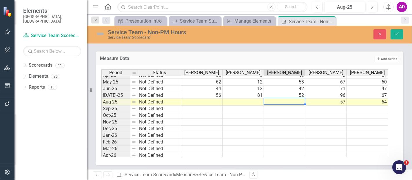
click at [211, 132] on td at bounding box center [201, 135] width 41 height 7
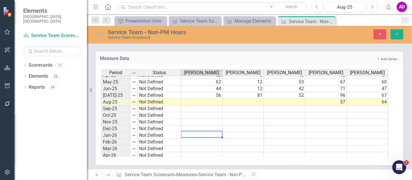
click at [279, 102] on td at bounding box center [284, 102] width 41 height 7
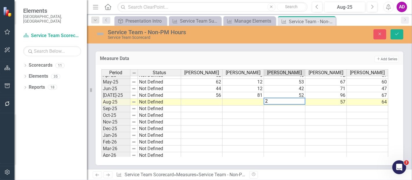
type textarea "26"
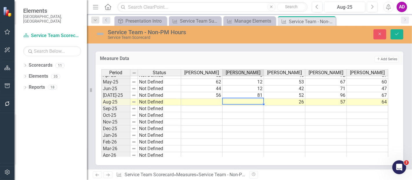
click at [209, 121] on td at bounding box center [201, 122] width 41 height 7
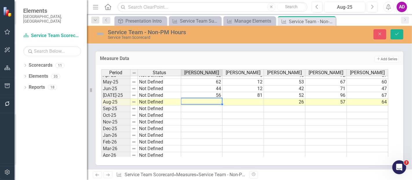
click at [213, 101] on td at bounding box center [201, 102] width 41 height 7
type textarea "60"
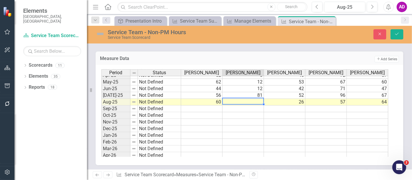
click at [195, 112] on td at bounding box center [201, 115] width 41 height 7
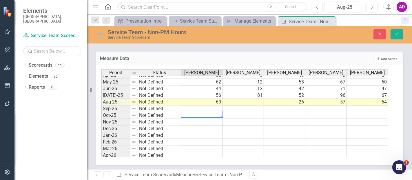
click at [247, 100] on td at bounding box center [243, 102] width 41 height 7
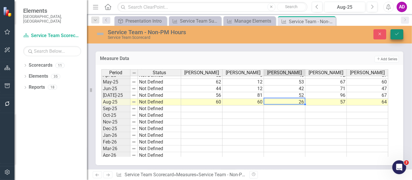
type textarea "26"
click at [395, 30] on button "Save" at bounding box center [397, 34] width 13 height 10
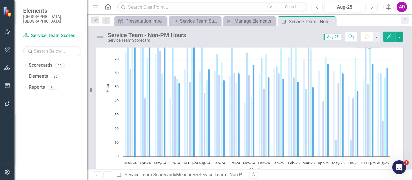
scroll to position [0, 0]
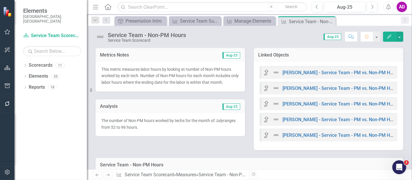
click at [185, 128] on p "The number of Non-PM hours worked by techs for the month of July ranges from 52…" at bounding box center [170, 123] width 138 height 13
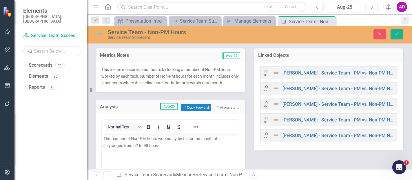
click at [138, 145] on span "ranges from 52 to 96 hours." at bounding box center [135, 145] width 50 height 5
click at [226, 138] on p "The number of Non-PM hours worked by techs for the month of July ranges from 26…" at bounding box center [170, 142] width 134 height 14
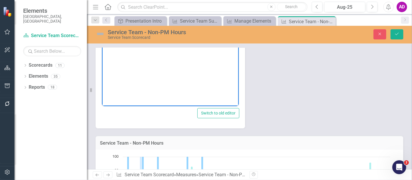
scroll to position [257, 0]
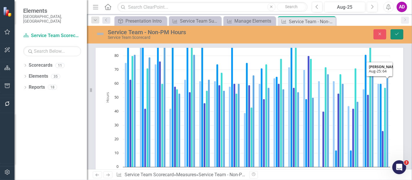
click at [399, 31] on button "Save" at bounding box center [397, 34] width 13 height 10
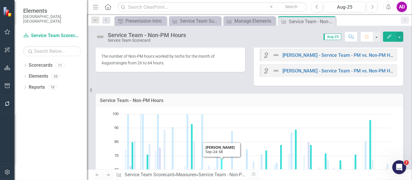
scroll to position [0, 0]
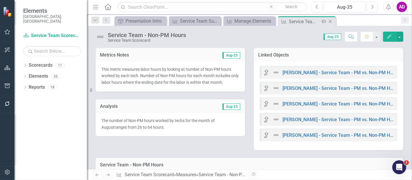
click at [331, 19] on icon "Close" at bounding box center [331, 21] width 6 height 5
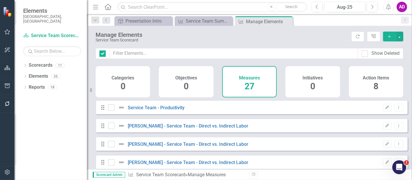
checkbox input "false"
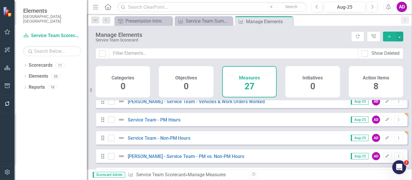
scroll to position [257, 0]
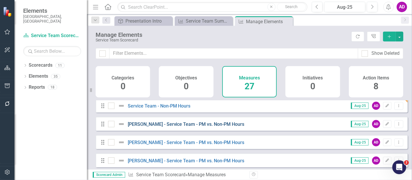
click at [187, 127] on link "[PERSON_NAME] - Service Team - PM vs. Non-PM Hours" at bounding box center [186, 124] width 117 height 6
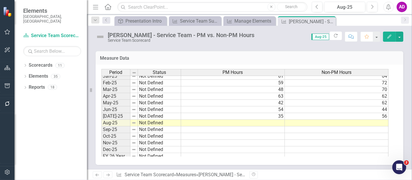
scroll to position [293, 0]
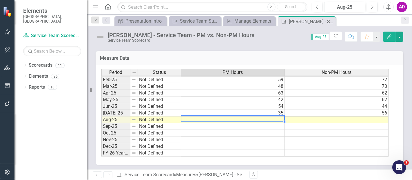
click at [219, 117] on td at bounding box center [233, 120] width 104 height 7
type textarea "30"
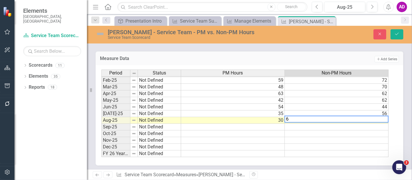
type textarea "60"
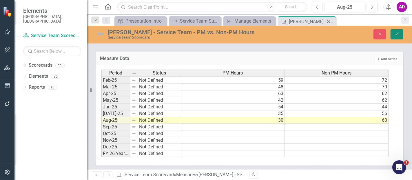
click at [396, 33] on icon "Save" at bounding box center [397, 34] width 5 height 4
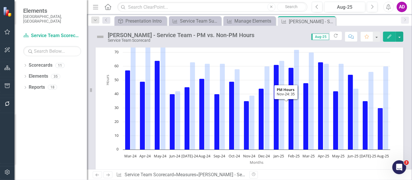
scroll to position [32, 0]
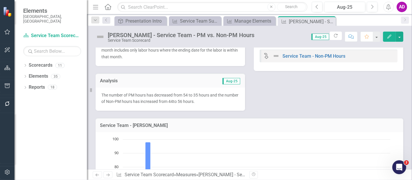
click at [188, 86] on div "Analysis Aug-25" at bounding box center [171, 80] width 150 height 14
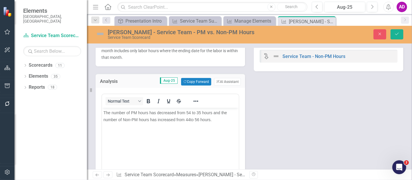
scroll to position [0, 0]
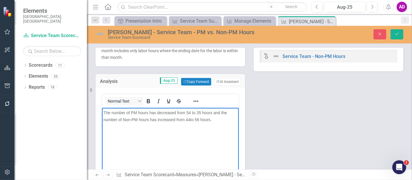
click at [190, 112] on span "The number of PM hours has decreased from 54 to 35 hours and the number of Non-…" at bounding box center [165, 116] width 124 height 12
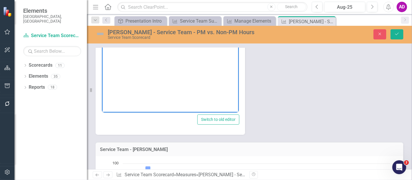
scroll to position [64, 0]
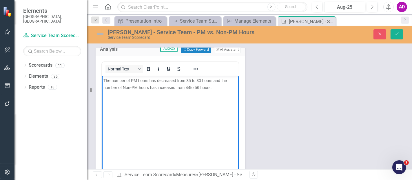
click at [190, 86] on span "The number of PM hours has decreased from 35 to 30 hours and the number of Non-…" at bounding box center [165, 84] width 124 height 12
click at [395, 38] on button "Save" at bounding box center [397, 34] width 13 height 10
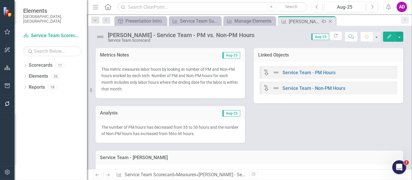
click at [332, 20] on icon "Close" at bounding box center [331, 21] width 6 height 5
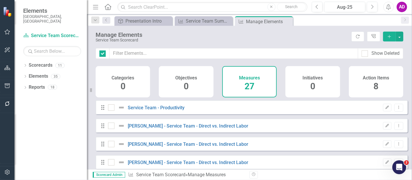
checkbox input "false"
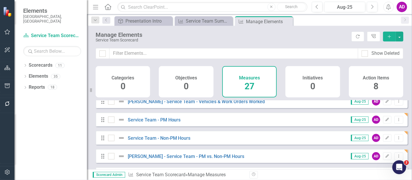
scroll to position [257, 0]
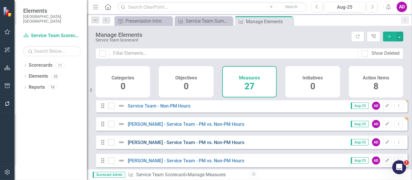
click at [195, 144] on link "[PERSON_NAME] - Service Team - PM vs. Non-PM Hours" at bounding box center [186, 143] width 117 height 6
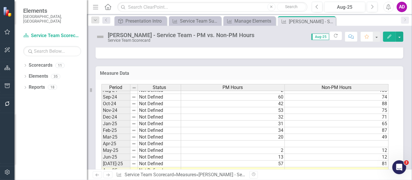
scroll to position [293, 0]
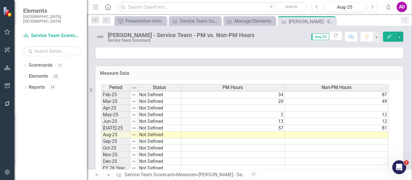
click at [217, 72] on h3 "Measure Data" at bounding box center [249, 73] width 299 height 5
click at [268, 134] on td at bounding box center [233, 135] width 104 height 7
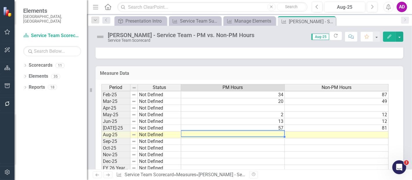
type textarea "44"
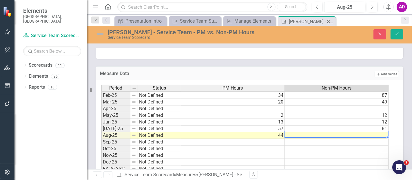
type textarea "60"
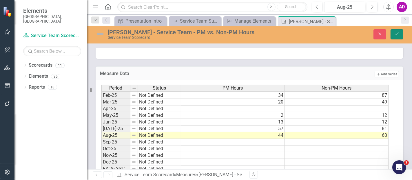
click at [401, 31] on button "Save" at bounding box center [397, 34] width 13 height 10
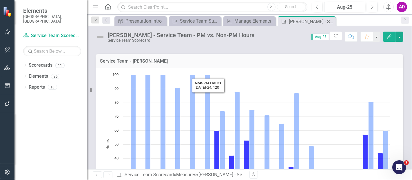
scroll to position [0, 0]
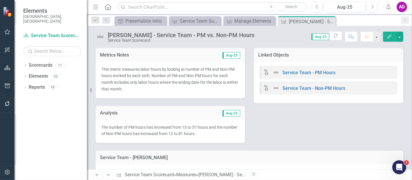
click at [160, 123] on div "The number of PM hours has increased from 13 to 57 hours and the number of Non-…" at bounding box center [171, 131] width 150 height 23
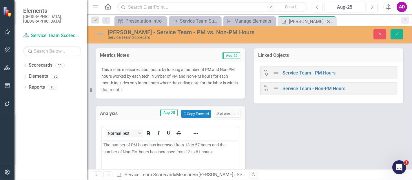
click at [188, 145] on span "The number of PM hours has increased from 13 to 57 hours and the number of Non-…" at bounding box center [164, 149] width 122 height 12
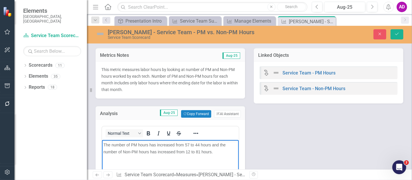
click at [160, 144] on span "The number of PM hours has increased from 57 to 44 hours and the number of Non-…" at bounding box center [164, 149] width 122 height 12
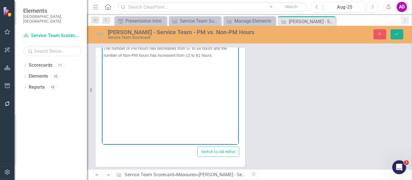
scroll to position [64, 0]
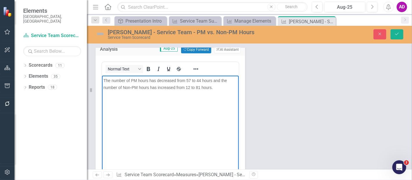
drag, startPoint x: 189, startPoint y: 87, endPoint x: 195, endPoint y: 89, distance: 6.1
click at [189, 87] on span "The number of PM hours has decreased from 57 to 44 hours and the number of Non-…" at bounding box center [165, 84] width 124 height 12
click at [161, 90] on p "The number of PM hours has decreased from 57 to 44 hours and the number of Non-…" at bounding box center [170, 84] width 134 height 14
click at [394, 32] on button "Save" at bounding box center [397, 34] width 13 height 10
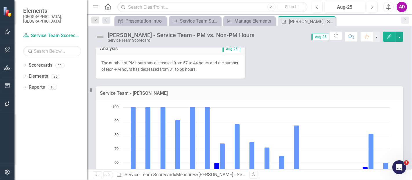
scroll to position [32, 0]
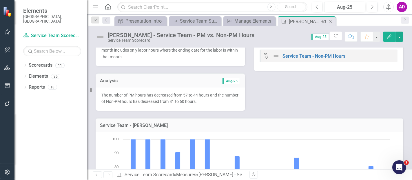
click at [331, 19] on icon "Close" at bounding box center [331, 21] width 6 height 5
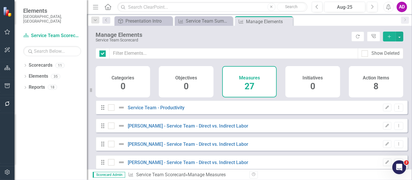
checkbox input "false"
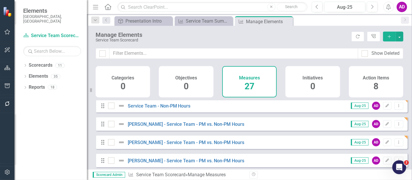
scroll to position [290, 0]
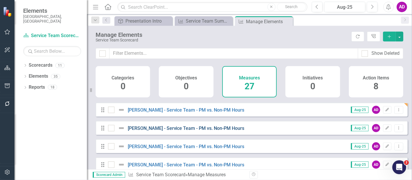
click at [178, 131] on link "[PERSON_NAME] - Service Team - PM vs. Non-PM Hours" at bounding box center [186, 129] width 117 height 6
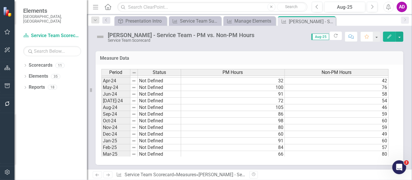
scroll to position [293, 0]
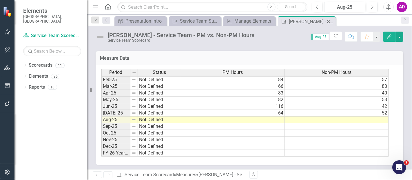
click at [199, 59] on h3 "Measure Data" at bounding box center [249, 58] width 299 height 5
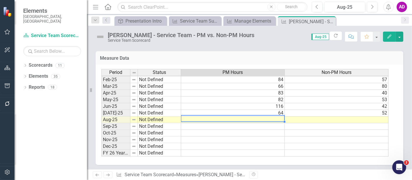
click at [275, 117] on td at bounding box center [233, 120] width 104 height 7
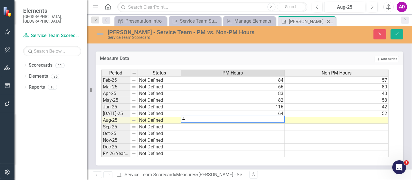
type textarea "45"
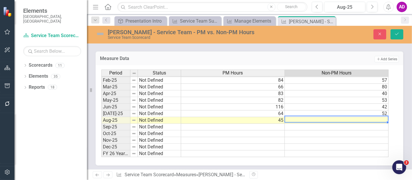
type textarea "26"
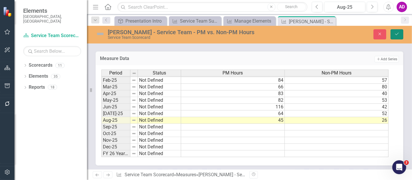
click at [401, 32] on button "Save" at bounding box center [397, 34] width 13 height 10
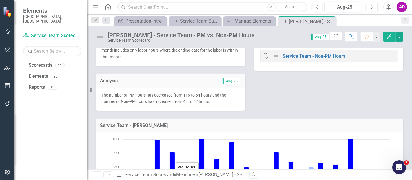
scroll to position [0, 0]
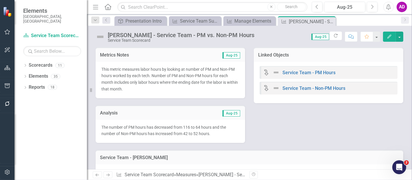
click at [171, 117] on div "Analysis Aug-25" at bounding box center [171, 113] width 150 height 14
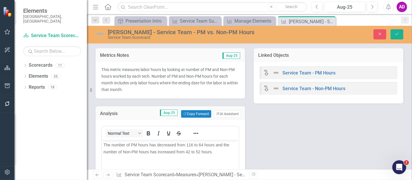
click at [192, 146] on span "The number of PM hours has decreased from 116 to 64 hours and the number of Non…" at bounding box center [166, 149] width 126 height 12
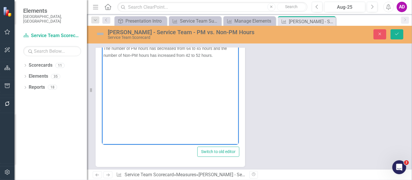
scroll to position [64, 0]
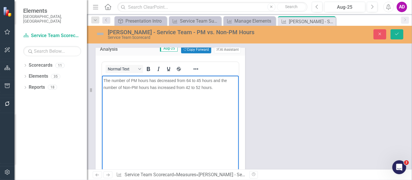
click at [188, 88] on span "The number of PM hours has decreased from 64 to 45 hours and the number of Non-…" at bounding box center [165, 84] width 124 height 12
click at [190, 87] on span "The number of PM hours has decreased from 64 to 45 hours and the number of Non-…" at bounding box center [165, 84] width 124 height 12
click at [161, 86] on span "The number of PM hours has decreased from 64 to 45 hours and the number of Non-…" at bounding box center [165, 84] width 124 height 12
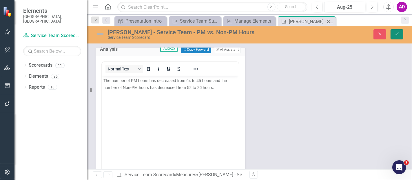
click at [395, 31] on button "Save" at bounding box center [397, 34] width 13 height 10
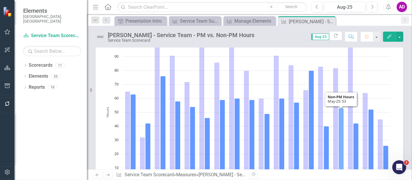
scroll to position [161, 0]
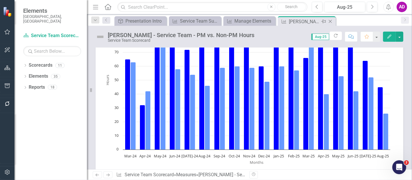
click at [331, 21] on icon at bounding box center [330, 21] width 3 height 3
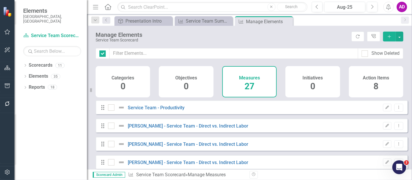
checkbox input "false"
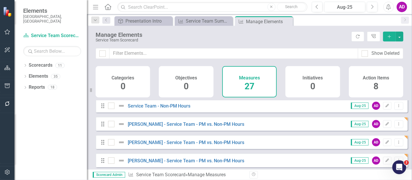
scroll to position [290, 0]
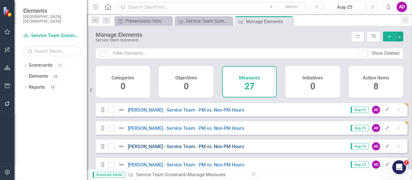
click at [200, 149] on link "Noah Yates - Service Team - PM vs. Non-PM Hours" at bounding box center [186, 147] width 117 height 6
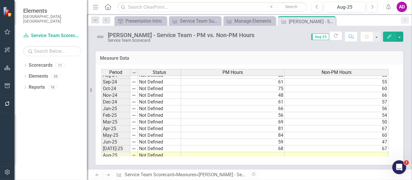
scroll to position [293, 0]
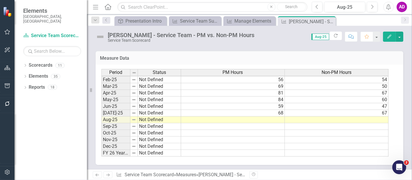
click at [188, 56] on h3 "Measure Data" at bounding box center [249, 58] width 299 height 5
click at [279, 118] on td at bounding box center [233, 120] width 104 height 7
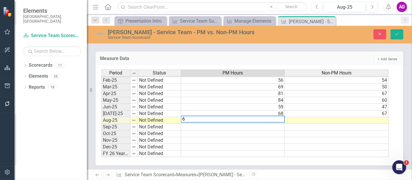
type textarea "65"
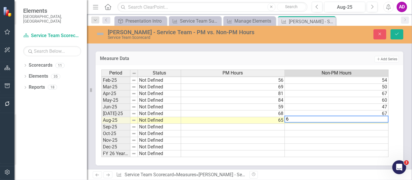
type textarea "64"
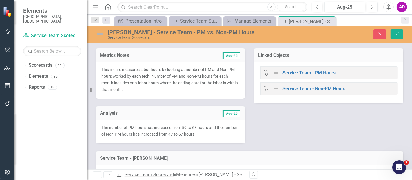
scroll to position [293, 0]
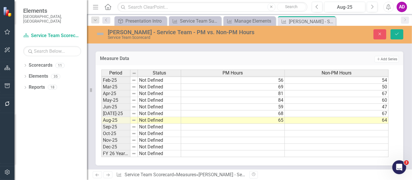
click at [160, 54] on div "Measure Data Add Add Series" at bounding box center [250, 58] width 308 height 14
click at [398, 30] on button "Save" at bounding box center [397, 34] width 13 height 10
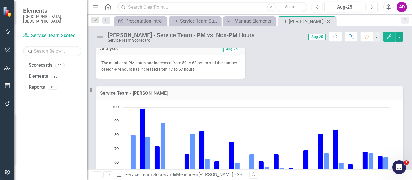
scroll to position [32, 0]
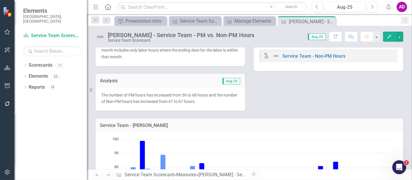
click at [192, 101] on span "The number of PM hours has increased from 59 to 68 hours and the number of Non-…" at bounding box center [169, 98] width 136 height 11
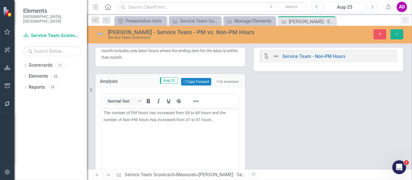
scroll to position [0, 0]
click at [189, 114] on span "The number of PM hours has increased from 59 to 68 hours and the number of Non-…" at bounding box center [164, 116] width 122 height 12
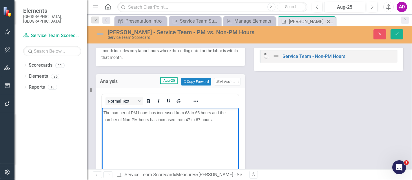
click at [159, 112] on span "The number of PM hours has increased from 68 to 65 hours and the number of Non-…" at bounding box center [164, 116] width 122 height 12
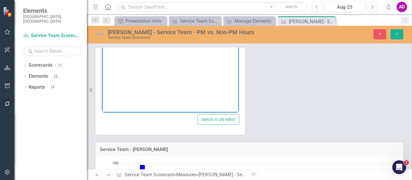
scroll to position [32, 0]
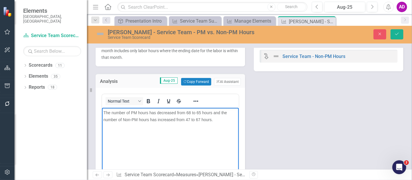
click at [188, 118] on span "The number of PM hours has decreased from 68 to 65 hours and the number of Non-…" at bounding box center [165, 116] width 124 height 12
click at [397, 31] on button "Save" at bounding box center [397, 34] width 13 height 10
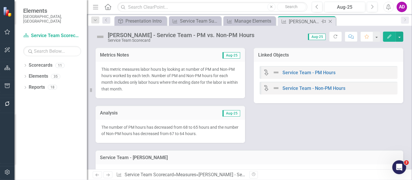
click at [331, 21] on icon "Close" at bounding box center [331, 21] width 6 height 5
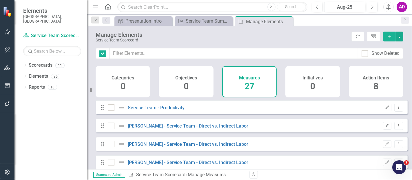
checkbox input "false"
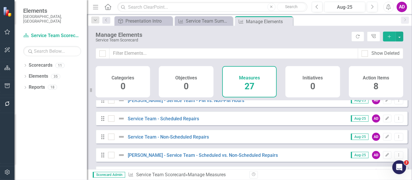
scroll to position [322, 0]
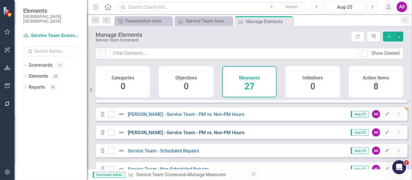
click at [185, 135] on link "Patrick Patterson - Service Team - PM vs. Non-PM Hours" at bounding box center [186, 133] width 117 height 6
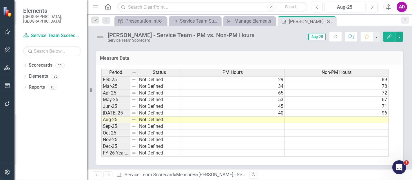
scroll to position [305, 0]
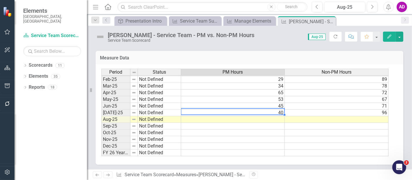
click at [247, 119] on td at bounding box center [233, 119] width 104 height 7
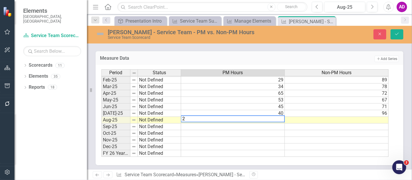
type textarea "28"
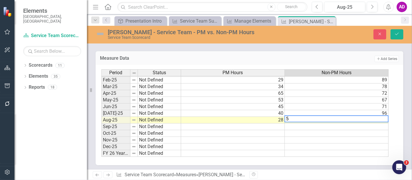
type textarea "57"
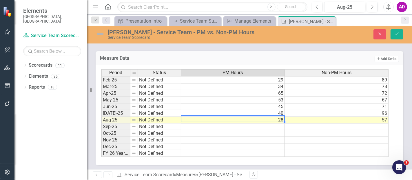
click at [101, 121] on div "Period Status PM Hours Non-PM Hours Jan-24 Not Defined 38 92 Feb-24 Not Defined…" at bounding box center [101, 70] width 0 height 174
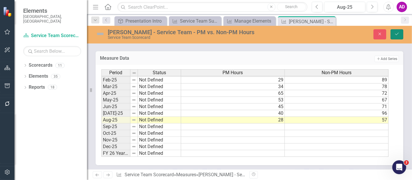
click at [397, 33] on icon "Save" at bounding box center [397, 34] width 5 height 4
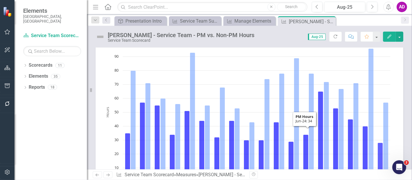
scroll to position [0, 0]
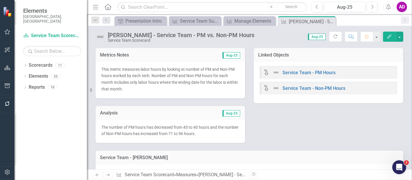
click at [158, 120] on div "The number of PM hours has decreased from 45 to 40 hours and the number of Non-…" at bounding box center [171, 131] width 150 height 23
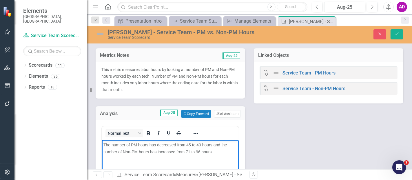
click at [190, 143] on span "The number of PM hours has decreased from 45 to 40 hours and the number of Non-…" at bounding box center [165, 149] width 124 height 12
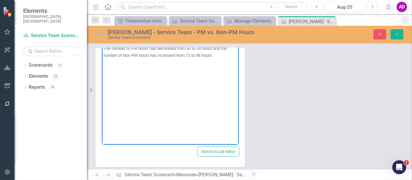
scroll to position [64, 0]
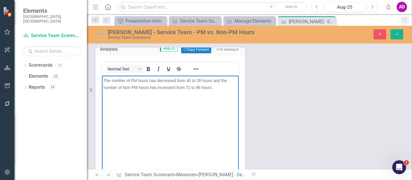
click at [189, 87] on span "The number of PM hours has decreased from 40 to 28 hours and the number of Non-…" at bounding box center [165, 84] width 124 height 12
click at [159, 87] on span "The number of PM hours has decreased from 40 to 28 hours and the number of Non-…" at bounding box center [165, 84] width 124 height 12
click at [160, 88] on span "The number of PM hours has decreased from 40 to 28 hours and the number of Non-…" at bounding box center [165, 84] width 124 height 12
click at [399, 35] on icon "Save" at bounding box center [397, 34] width 5 height 4
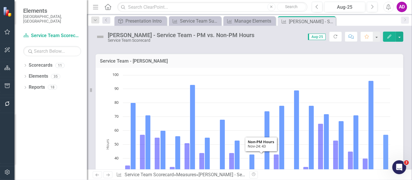
scroll to position [0, 0]
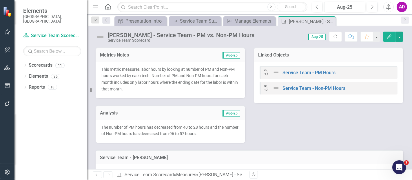
click at [176, 136] on p "The number of PM hours has decreased from 40 to 28 hours and the number of Non-…" at bounding box center [170, 130] width 138 height 13
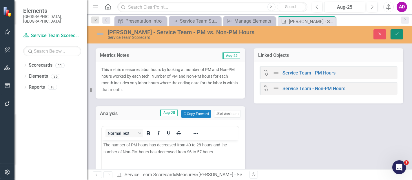
click at [400, 33] on icon "Save" at bounding box center [397, 34] width 5 height 4
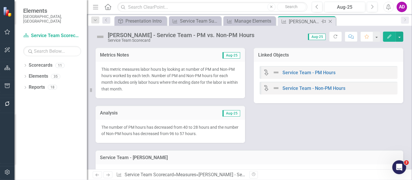
click at [332, 21] on icon "Close" at bounding box center [331, 21] width 6 height 5
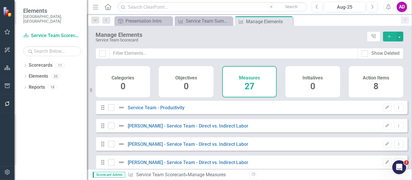
checkbox input "false"
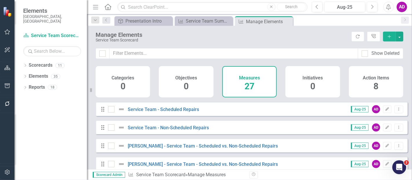
scroll to position [331, 0]
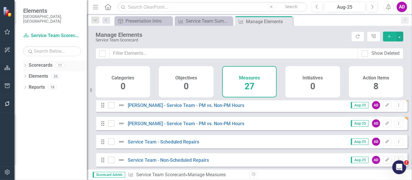
click at [26, 64] on icon "Dropdown" at bounding box center [25, 65] width 4 height 3
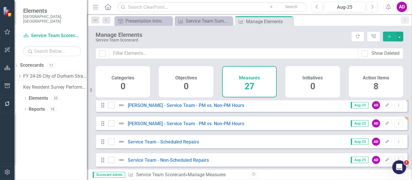
click at [22, 75] on icon "Dropdown" at bounding box center [19, 76] width 4 height 3
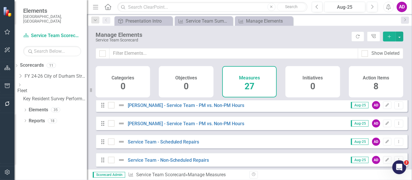
click at [22, 83] on icon "Dropdown" at bounding box center [19, 84] width 4 height 3
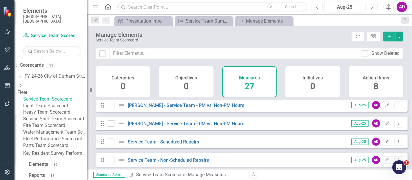
click at [53, 105] on link "Light Team Scorecard" at bounding box center [55, 106] width 64 height 7
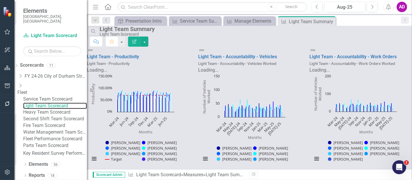
click at [88, 171] on div "Resize" at bounding box center [89, 90] width 5 height 180
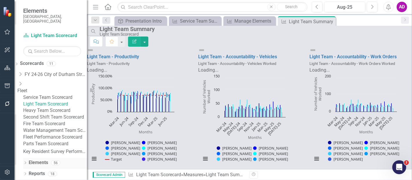
click at [34, 163] on link "Elements" at bounding box center [38, 162] width 19 height 7
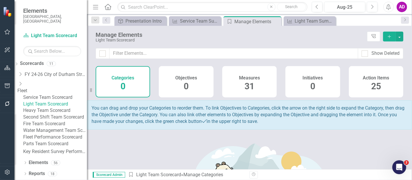
click at [268, 79] on div "Measures 31" at bounding box center [249, 81] width 55 height 31
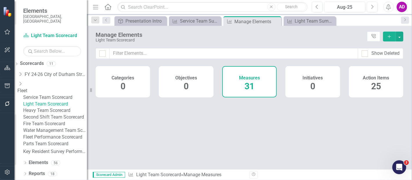
checkbox input "false"
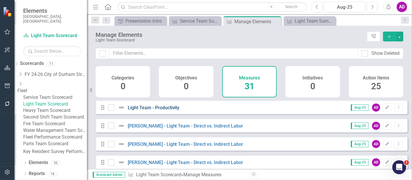
click at [151, 110] on link "Light Team - Productivity" at bounding box center [154, 108] width 52 height 6
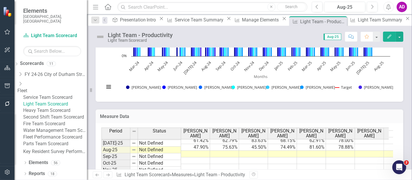
scroll to position [128, 0]
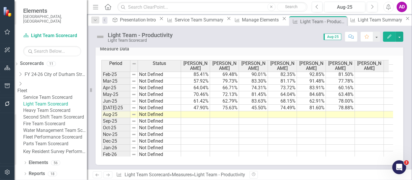
click at [196, 113] on td at bounding box center [195, 114] width 29 height 7
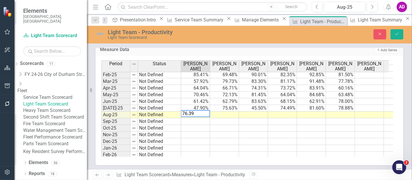
type textarea "76.392"
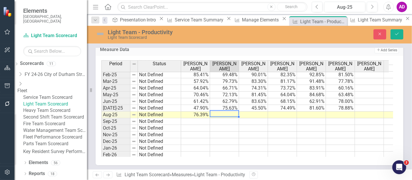
click at [225, 114] on td at bounding box center [224, 115] width 29 height 7
type textarea "57.95"
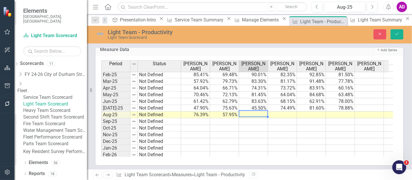
click at [257, 112] on td at bounding box center [253, 115] width 29 height 7
type textarea "0"
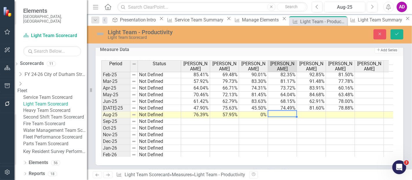
click at [293, 112] on td at bounding box center [282, 115] width 29 height 7
type textarea "69.614"
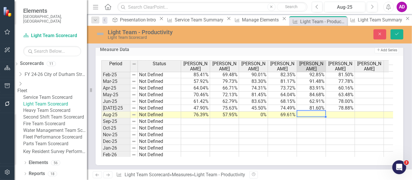
click at [319, 112] on td at bounding box center [311, 115] width 29 height 7
type textarea "90.835"
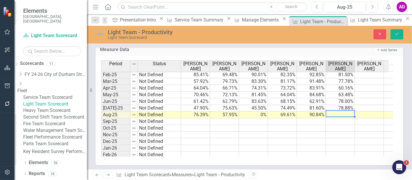
click at [348, 114] on td at bounding box center [340, 115] width 29 height 7
type textarea "64.109"
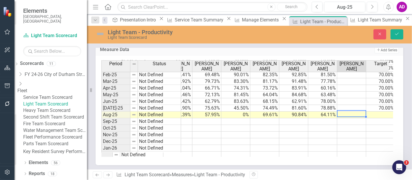
scroll to position [0, 24]
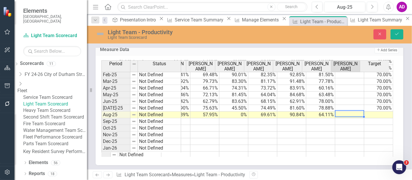
click at [373, 112] on td at bounding box center [378, 115] width 29 height 7
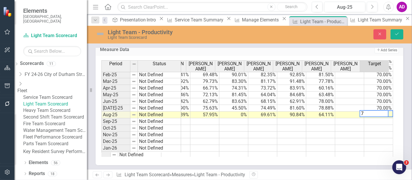
type textarea "70"
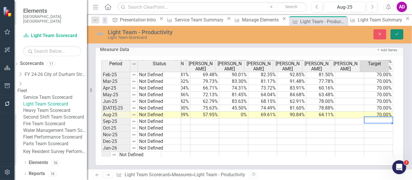
click at [393, 34] on button "Save" at bounding box center [397, 34] width 13 height 10
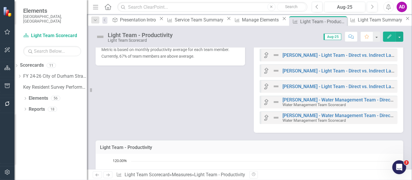
scroll to position [0, 0]
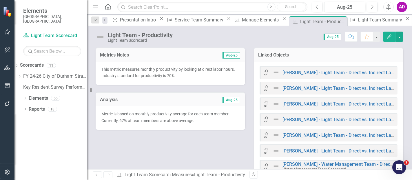
click at [124, 119] on span "% of team members are above average." at bounding box center [159, 120] width 70 height 5
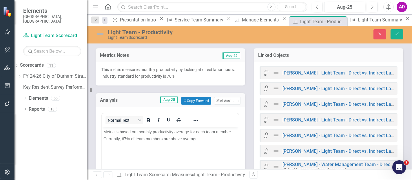
click at [126, 139] on span "% of team members are above average." at bounding box center [162, 138] width 72 height 5
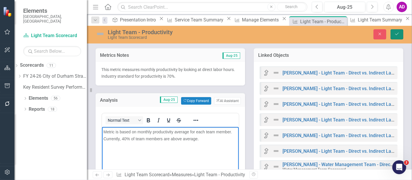
click at [401, 34] on button "Save" at bounding box center [397, 34] width 13 height 10
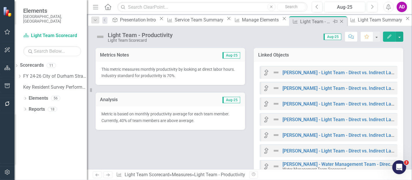
click at [339, 21] on icon "Close" at bounding box center [342, 21] width 6 height 5
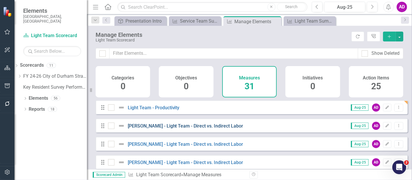
click at [176, 129] on link "[PERSON_NAME] - Light Team - Direct vs. Indirect Labor" at bounding box center [186, 126] width 116 height 6
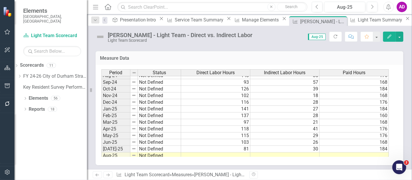
scroll to position [290, 0]
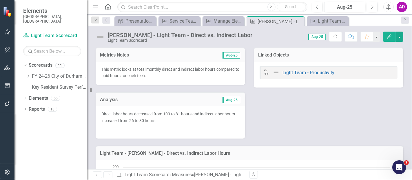
scroll to position [290, 0]
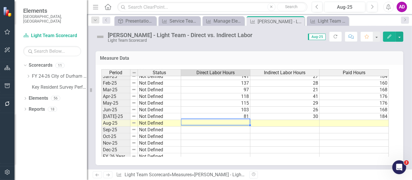
click at [244, 120] on td at bounding box center [215, 123] width 69 height 7
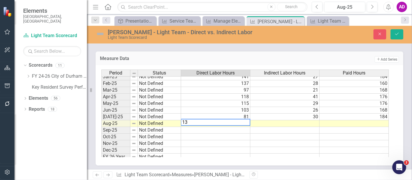
type textarea "131"
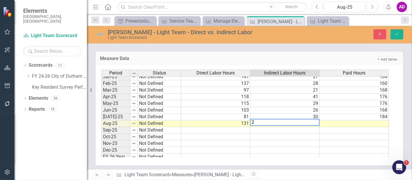
type textarea "29"
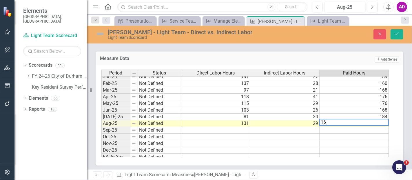
type textarea "168"
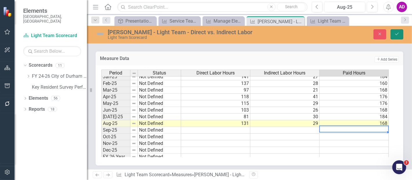
drag, startPoint x: 397, startPoint y: 31, endPoint x: 209, endPoint y: 139, distance: 217.1
click at [397, 31] on button "Save" at bounding box center [397, 34] width 13 height 10
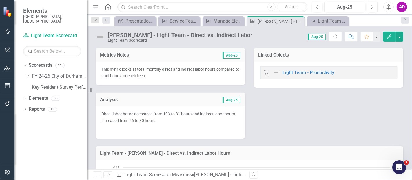
click at [276, 115] on div "Metrics Notes Aug-25 This metric looks at total monthly direct and indirect lab…" at bounding box center [249, 89] width 317 height 98
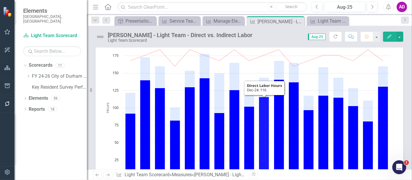
scroll to position [0, 0]
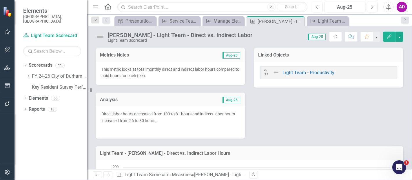
click at [175, 120] on p "Direct labor hours decreased from 103 to 81 hours and indirect labor hours incr…" at bounding box center [170, 118] width 138 height 14
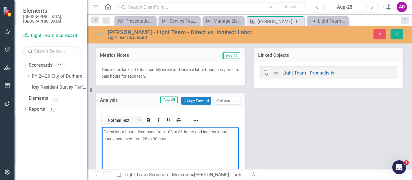
click at [172, 130] on span "Direct labor hours decreased from 103 to 81 hours and indirect labor hours incr…" at bounding box center [164, 135] width 123 height 12
click at [140, 132] on span "Direct labor hours decreased from 81 to 131 hours and indirect labor hours incr…" at bounding box center [164, 135] width 123 height 12
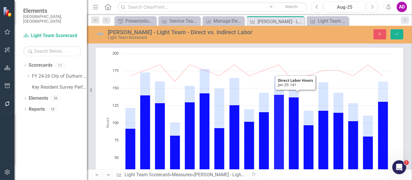
scroll to position [64, 0]
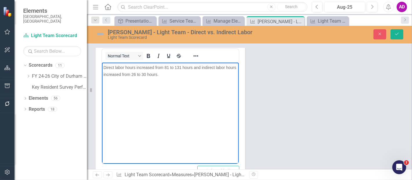
click at [147, 74] on span "Direct labor hours increased from 81 to 131 hours and indirect labor hours incr…" at bounding box center [169, 71] width 133 height 12
click at [118, 73] on span "Direct labor hours increased from 81 to 131 hours and indirect labor hours incr…" at bounding box center [169, 71] width 133 height 12
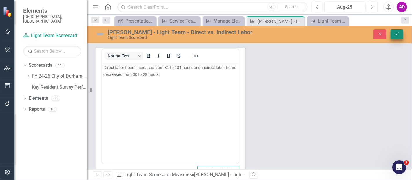
click at [399, 32] on icon "Save" at bounding box center [397, 34] width 5 height 4
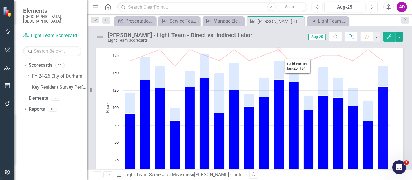
scroll to position [0, 0]
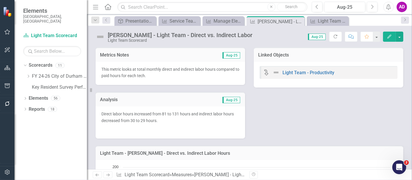
click at [196, 129] on p at bounding box center [170, 129] width 138 height 8
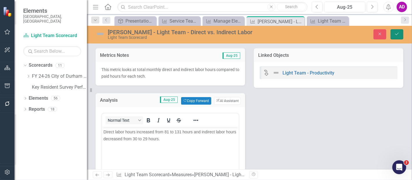
click at [397, 35] on icon "submit" at bounding box center [396, 34] width 3 height 2
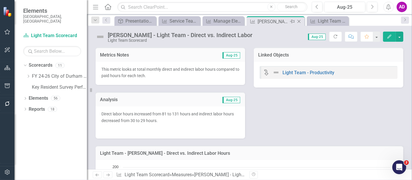
click at [300, 21] on icon "Close" at bounding box center [299, 21] width 6 height 5
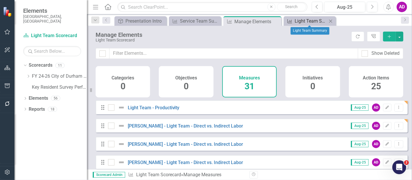
click at [315, 18] on div "Light Team Summary" at bounding box center [311, 20] width 32 height 7
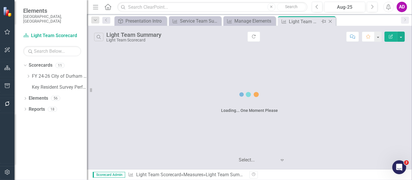
click at [330, 21] on icon at bounding box center [330, 21] width 3 height 3
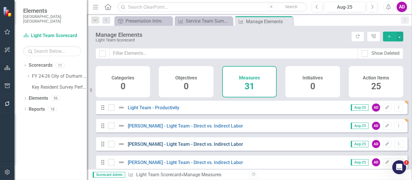
click at [176, 147] on link "[PERSON_NAME] - Light Team - Direct vs. Indirect Labor" at bounding box center [186, 144] width 116 height 6
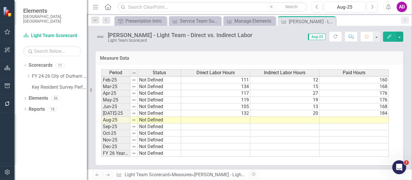
scroll to position [293, 0]
drag, startPoint x: 198, startPoint y: 128, endPoint x: 206, endPoint y: 125, distance: 8.5
click at [198, 130] on td at bounding box center [215, 133] width 69 height 7
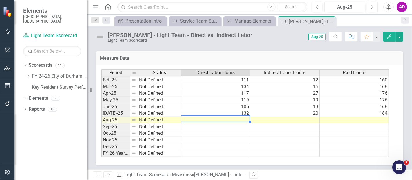
click at [235, 117] on td at bounding box center [215, 120] width 69 height 7
type textarea "99"
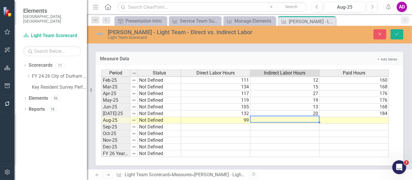
type textarea "0"
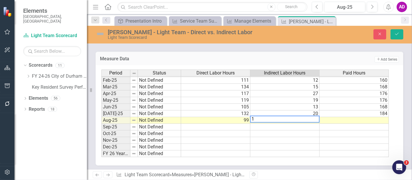
type textarea "10"
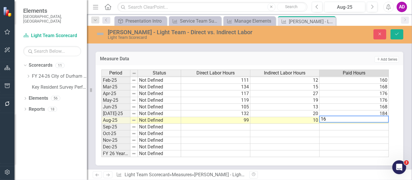
type textarea "168"
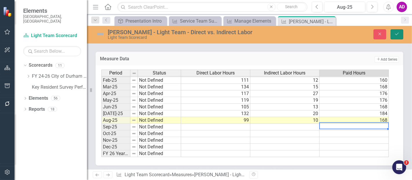
click at [397, 30] on button "Save" at bounding box center [397, 34] width 13 height 10
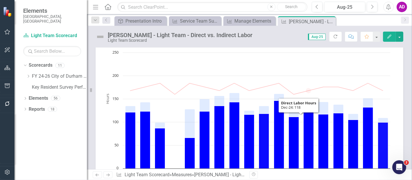
scroll to position [0, 0]
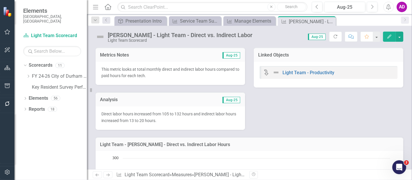
click at [177, 121] on p "Direct labor hours increased from 105 to 132 hours and indirect labor hours inc…" at bounding box center [170, 117] width 138 height 13
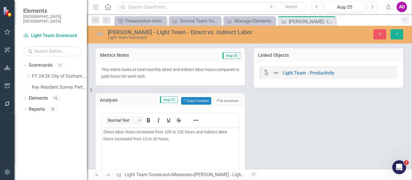
click at [171, 131] on span "Direct labor hours increased from 105 to 132 hours and indirect labor hours inc…" at bounding box center [165, 135] width 124 height 12
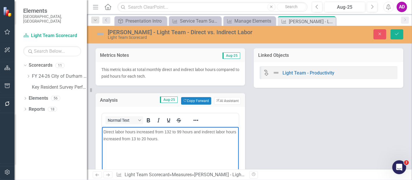
drag, startPoint x: 140, startPoint y: 131, endPoint x: 143, endPoint y: 130, distance: 3.2
click at [139, 130] on span "Direct labor hours increased from 132 to 99 hours and indirect labor hours incr…" at bounding box center [169, 135] width 133 height 12
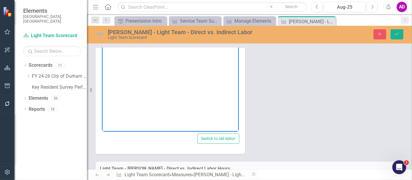
scroll to position [64, 0]
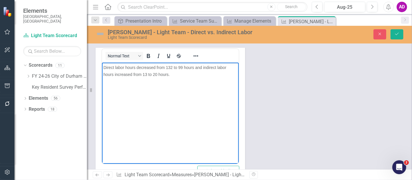
click at [146, 74] on span "Direct labor hours decreased from 132 to 99 hours and indirect labor hours incr…" at bounding box center [164, 71] width 123 height 12
click at [118, 76] on span "Direct labor hours decreased from 132 to 99 hours and indirect labor hours incr…" at bounding box center [164, 71] width 123 height 12
click at [397, 36] on button "Save" at bounding box center [397, 34] width 13 height 10
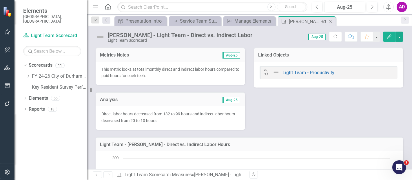
click at [331, 21] on icon "Close" at bounding box center [331, 21] width 6 height 5
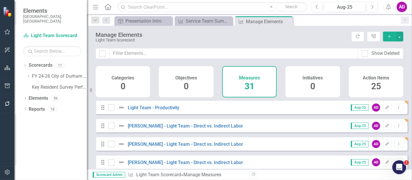
scroll to position [32, 0]
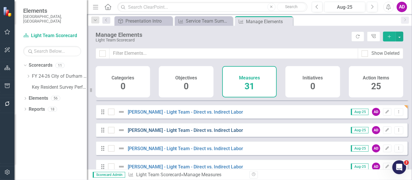
click at [194, 133] on link "[PERSON_NAME] - Light Team - Direct vs. Indirect Labor" at bounding box center [186, 131] width 116 height 6
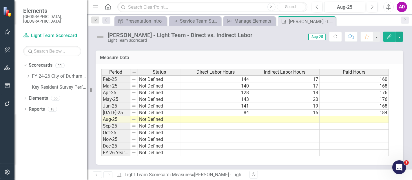
scroll to position [293, 0]
click at [203, 61] on div "Measure Data Last Calculated" at bounding box center [250, 57] width 308 height 14
click at [330, 21] on icon at bounding box center [330, 21] width 3 height 3
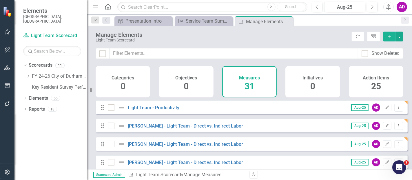
scroll to position [32, 0]
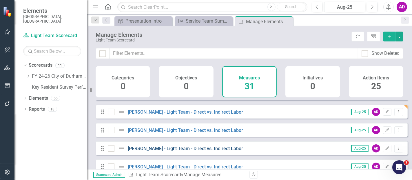
click at [181, 151] on link "[PERSON_NAME] - Light Team - Direct vs. Indirect Labor" at bounding box center [186, 149] width 116 height 6
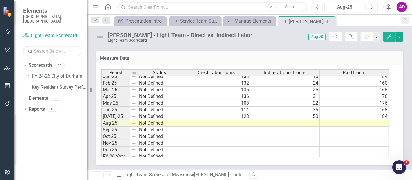
scroll to position [293, 0]
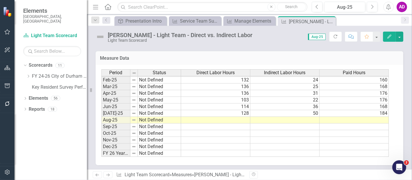
click at [202, 118] on td at bounding box center [215, 120] width 69 height 7
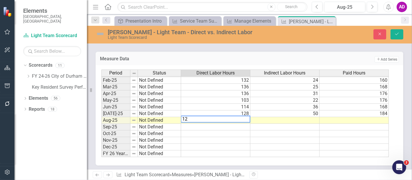
type textarea "121"
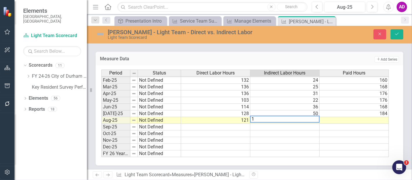
type textarea "17"
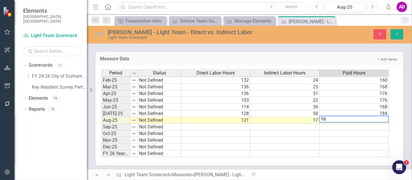
type textarea "168"
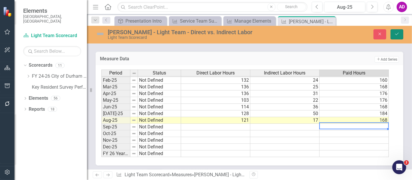
click at [399, 32] on icon "Save" at bounding box center [397, 34] width 5 height 4
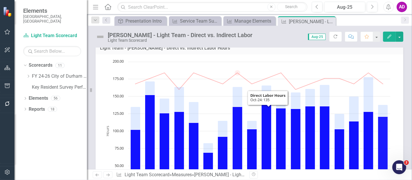
scroll to position [0, 0]
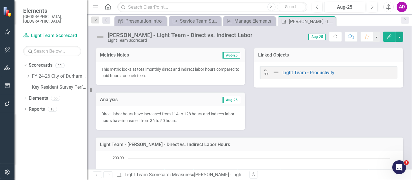
click at [177, 102] on td "Aug-25" at bounding box center [205, 101] width 72 height 8
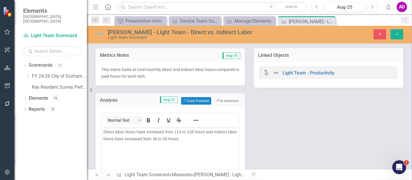
click at [180, 132] on span "Direct labor hours have increased from 114 to 128 hours and indirect labor hour…" at bounding box center [170, 135] width 134 height 12
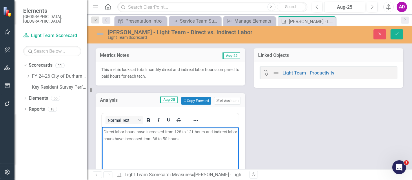
click at [150, 130] on span "Direct labor hours have increased from 128 to 121 hours and indirect labor hour…" at bounding box center [170, 135] width 134 height 12
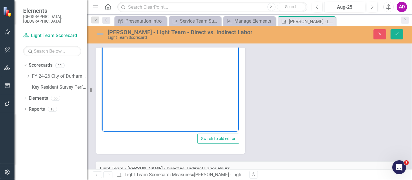
scroll to position [32, 0]
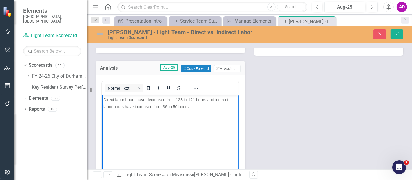
click at [166, 107] on span "Direct labor hours have decreased from 128 to 121 hours and indirect labor hour…" at bounding box center [165, 103] width 125 height 12
click at [138, 106] on span "Direct labor hours have decreased from 128 to 121 hours and indirect labor hour…" at bounding box center [165, 103] width 125 height 12
click at [402, 32] on button "Save" at bounding box center [397, 34] width 13 height 10
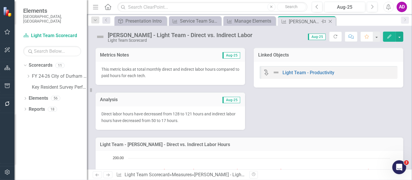
click at [331, 19] on icon "Close" at bounding box center [331, 21] width 6 height 5
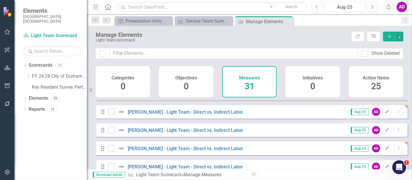
scroll to position [64, 0]
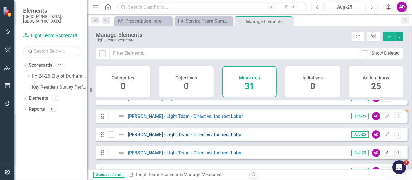
click at [171, 137] on link "[PERSON_NAME] - Light Team - Direct vs. Indirect Labor" at bounding box center [186, 135] width 116 height 6
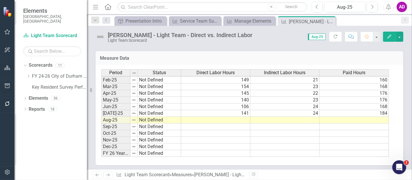
scroll to position [293, 0]
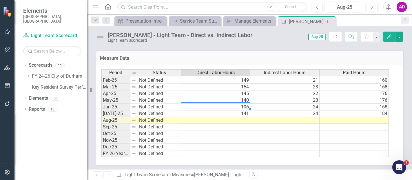
click at [201, 104] on td "106" at bounding box center [215, 107] width 69 height 7
click at [244, 117] on td at bounding box center [215, 120] width 69 height 7
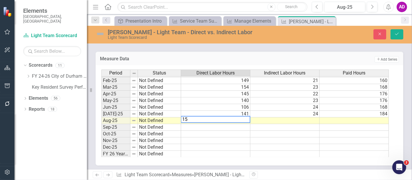
type textarea "153"
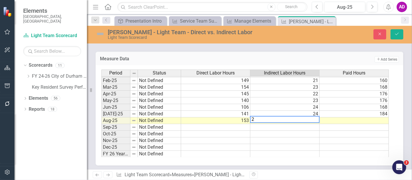
type textarea "25"
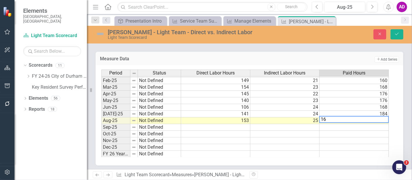
type textarea "168"
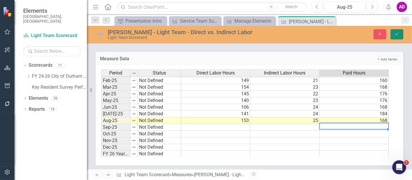
click at [402, 32] on button "Save" at bounding box center [397, 34] width 13 height 10
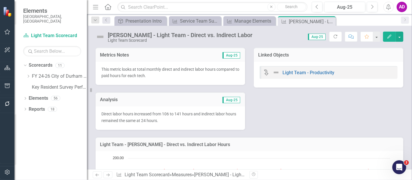
click at [180, 108] on div "Direct labor hours increased from 106 to 141 hours and indirect labor hours rem…" at bounding box center [171, 117] width 150 height 23
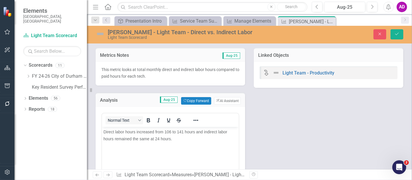
click at [170, 132] on span "Direct labor hours increased from 106 to 141 hours and indirect labor hours rem…" at bounding box center [165, 135] width 124 height 12
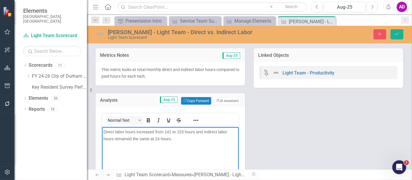
click at [160, 138] on span "Direct labor hours increased from 141 to 153 hours and indirect labor hours rem…" at bounding box center [165, 135] width 124 height 12
click at [114, 138] on span "Direct labor hours increased from 141 to 153 hours and indirect labor hours rem…" at bounding box center [165, 135] width 124 height 12
click at [393, 34] on button "Save" at bounding box center [397, 34] width 13 height 10
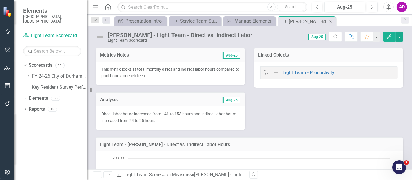
click at [330, 21] on icon "Close" at bounding box center [331, 21] width 6 height 5
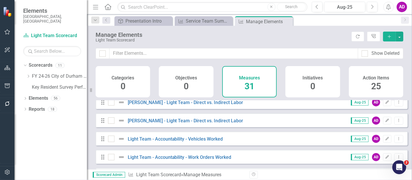
scroll to position [64, 0]
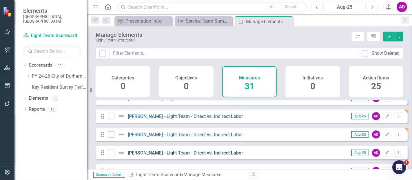
click at [185, 155] on link "[PERSON_NAME] - Light Team - Direct vs. Indirect Labor" at bounding box center [186, 153] width 116 height 6
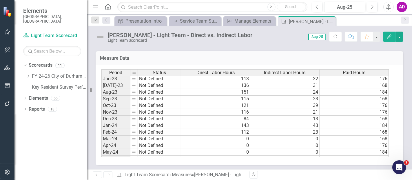
scroll to position [290, 0]
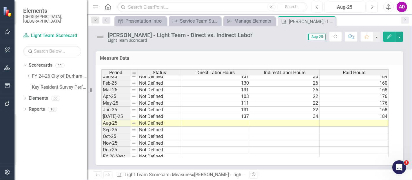
click at [191, 52] on div "Measure Data Last Calculated" at bounding box center [250, 58] width 308 height 14
click at [227, 121] on td at bounding box center [215, 123] width 69 height 7
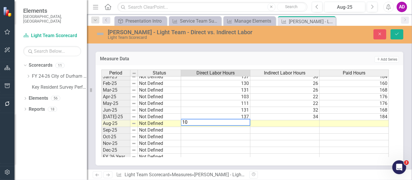
type textarea "109"
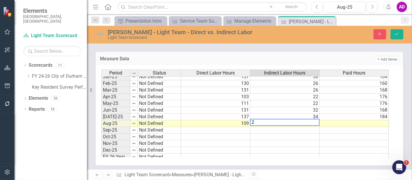
type textarea "24"
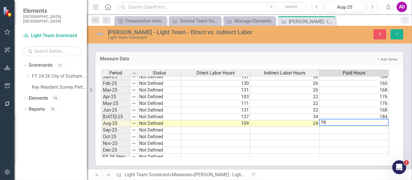
type textarea "168"
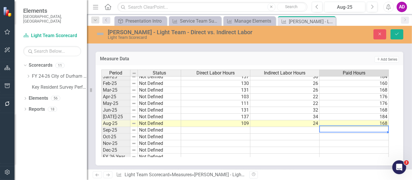
click at [178, 56] on h3 "Measure Data" at bounding box center [181, 58] width 163 height 5
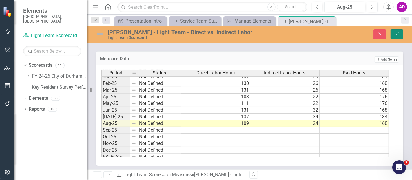
click at [399, 32] on icon "Save" at bounding box center [397, 34] width 5 height 4
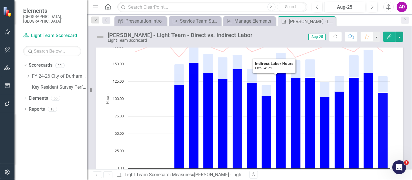
scroll to position [0, 0]
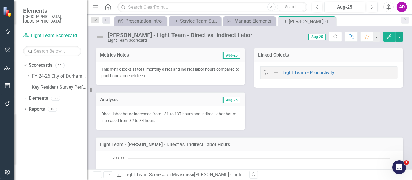
click at [181, 105] on div "Analysis Aug-25" at bounding box center [171, 99] width 150 height 14
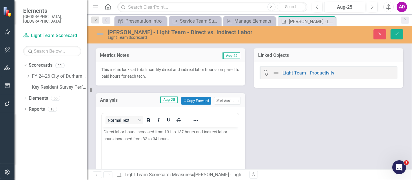
click at [170, 131] on span "Direct labor hours increased from 131 to 137 hours and indirect labor hours inc…" at bounding box center [165, 135] width 124 height 12
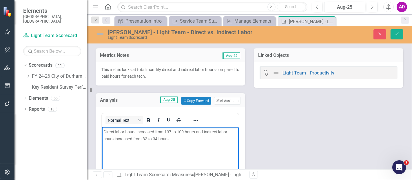
click at [140, 131] on span "Direct labor hours increased from 137 to 109 hours and indirect labor hours inc…" at bounding box center [165, 135] width 124 height 12
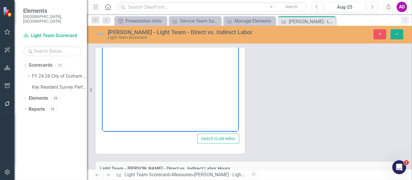
scroll to position [32, 0]
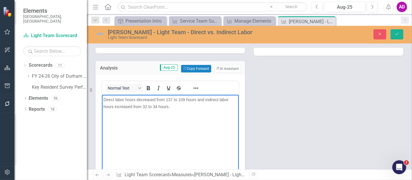
click at [146, 106] on span "Direct labor hours decreased from 137 to 109 hours and indirect labor hours inc…" at bounding box center [165, 103] width 125 height 12
click at [117, 105] on span "Direct labor hours decreased from 137 to 109 hours and indirect labor hours inc…" at bounding box center [165, 103] width 125 height 12
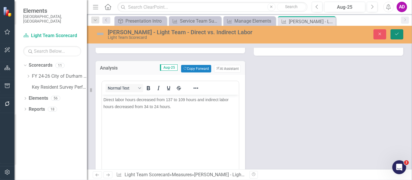
click at [400, 34] on icon "Save" at bounding box center [397, 34] width 5 height 4
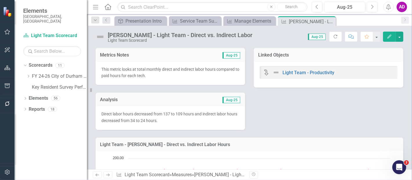
click at [202, 90] on div "Analysis Aug-25 Direct labor hours decreased from 137 to 109 hours and indirect…" at bounding box center [170, 107] width 158 height 45
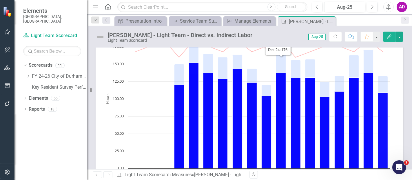
scroll to position [0, 0]
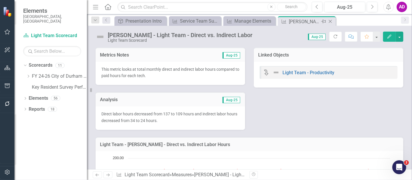
click at [329, 21] on icon "Close" at bounding box center [331, 21] width 6 height 5
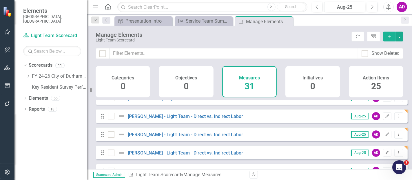
scroll to position [97, 0]
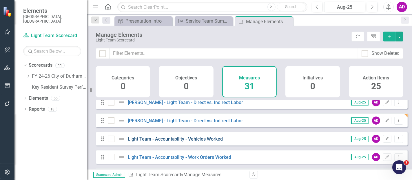
click at [188, 142] on link "Light Team - Accountability - Vehicles Worked" at bounding box center [175, 139] width 95 height 6
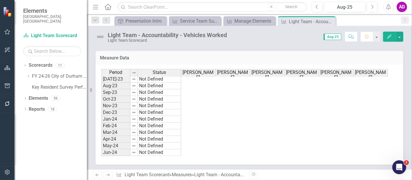
scroll to position [129, 0]
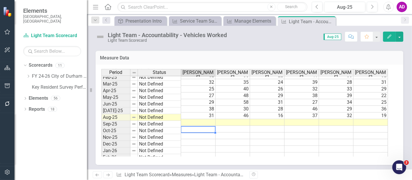
click at [197, 132] on td at bounding box center [198, 135] width 35 height 7
click at [309, 119] on td at bounding box center [302, 122] width 35 height 7
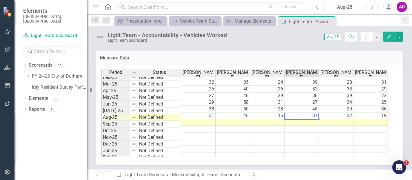
type textarea "33"
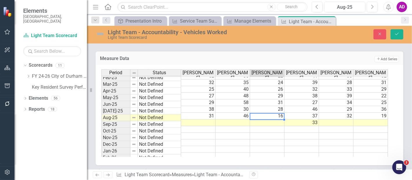
click at [199, 99] on td "29" at bounding box center [198, 102] width 35 height 7
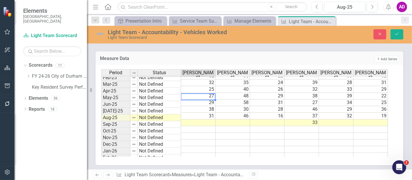
click at [101, 112] on div "Period Status David Peoples David Thomas Kwok Leung Tomas Britt John Herring Re…" at bounding box center [101, 93] width 0 height 199
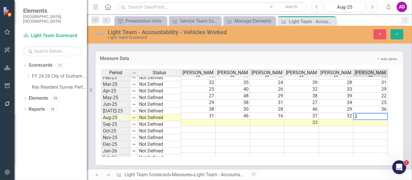
type textarea "22"
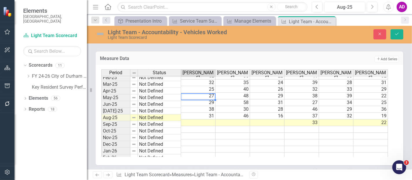
click at [206, 99] on td "29" at bounding box center [198, 102] width 35 height 7
click at [329, 119] on td at bounding box center [336, 122] width 35 height 7
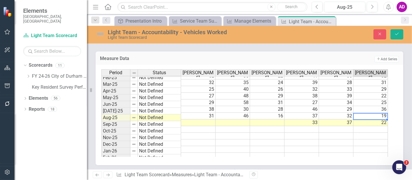
click at [186, 106] on td "38" at bounding box center [198, 109] width 35 height 7
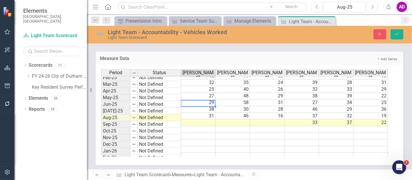
click at [233, 119] on td at bounding box center [233, 122] width 35 height 7
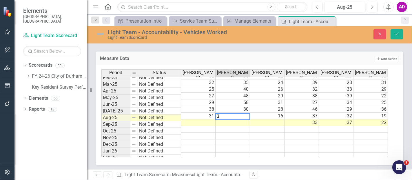
type textarea "31"
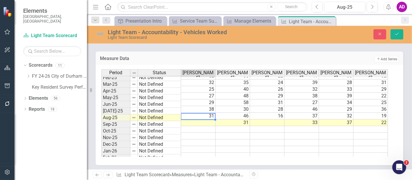
click at [193, 106] on td "38" at bounding box center [198, 109] width 35 height 7
click at [208, 119] on td at bounding box center [198, 122] width 35 height 7
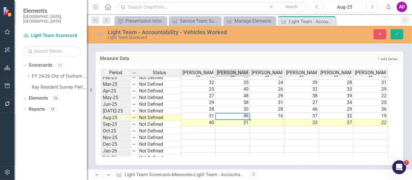
type textarea "31"
click at [395, 32] on icon "Save" at bounding box center [397, 34] width 5 height 4
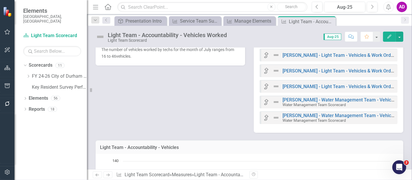
scroll to position [0, 0]
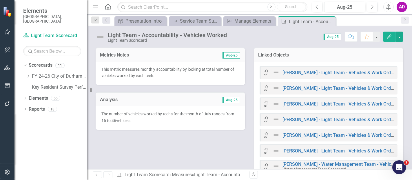
click at [154, 126] on div "The number of vehicles worked by techs for the month of July ranges from 16 to …" at bounding box center [171, 117] width 150 height 23
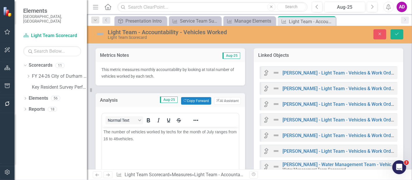
click at [117, 137] on span "The number of vehicles worked by techs for the month of July ranges from 16 to …" at bounding box center [169, 135] width 133 height 12
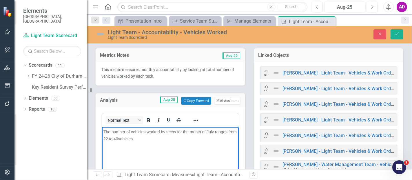
click at [212, 131] on span "The number of vehicles worked by techs for the month of July ranges from 22 to …" at bounding box center [169, 135] width 133 height 12
click at [395, 33] on icon "Save" at bounding box center [397, 34] width 5 height 4
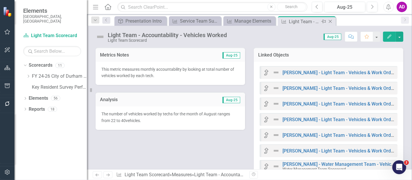
click at [330, 20] on icon "Close" at bounding box center [331, 21] width 6 height 5
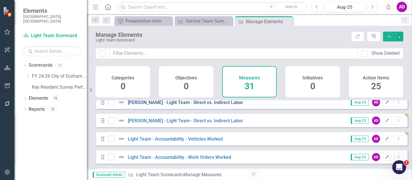
scroll to position [129, 0]
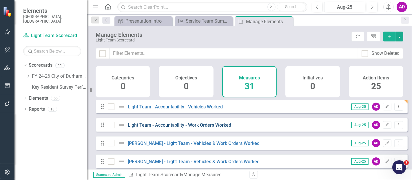
click at [187, 128] on link "Light Team - Accountability - Work Orders Worked" at bounding box center [180, 125] width 104 height 6
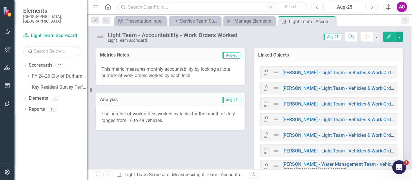
click at [173, 151] on div "Metrics Notes Aug-25 This metric measures monthly accountability by looking at …" at bounding box center [249, 118] width 317 height 157
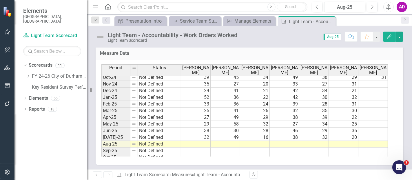
scroll to position [105, 0]
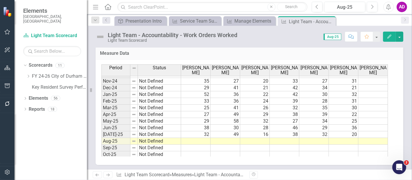
click at [278, 137] on tbody "Sep-23 Not Defined 45 0 38 35 39 32 Oct-23 Not Defined 39 41 36 25 38 30 Nov-23…" at bounding box center [244, 81] width 287 height 194
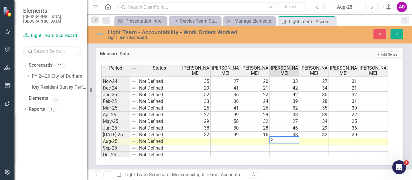
type textarea "35"
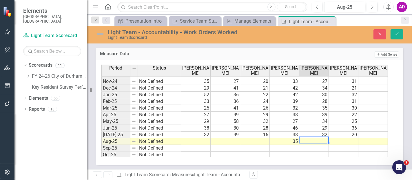
click at [190, 94] on td "52" at bounding box center [196, 95] width 30 height 7
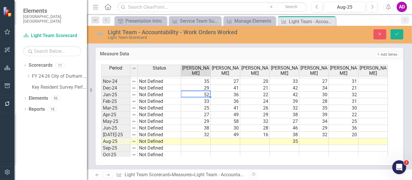
click at [344, 139] on td at bounding box center [344, 141] width 30 height 7
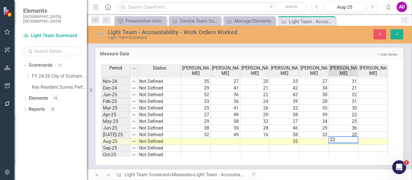
click at [204, 112] on td "27" at bounding box center [196, 115] width 30 height 7
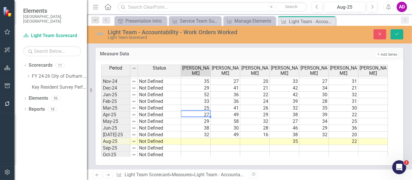
click at [317, 138] on td at bounding box center [314, 141] width 30 height 7
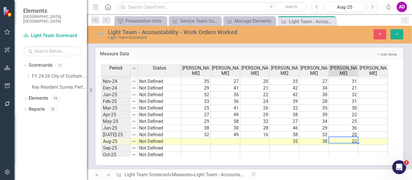
type textarea "22"
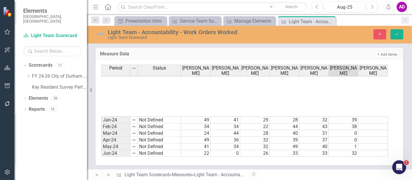
scroll to position [105, 0]
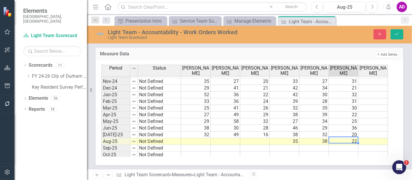
drag, startPoint x: 184, startPoint y: 109, endPoint x: 188, endPoint y: 108, distance: 4.5
click at [101, 109] on div "Period Status David Peoples David Thomas Kwok Leung Thomas Britt John Herring R…" at bounding box center [101, 105] width 0 height 212
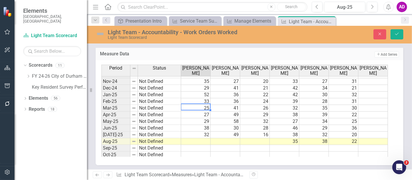
click at [233, 139] on td at bounding box center [226, 141] width 30 height 7
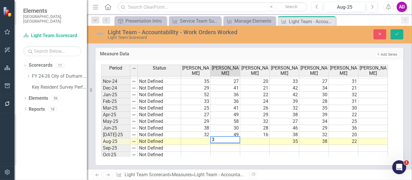
type textarea "32"
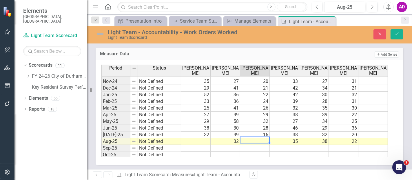
click at [182, 103] on div "Period Status Jan-24 Not Defined Feb-24 Not Defined Mar-24 Not Defined Apr-24 N…" at bounding box center [141, 111] width 81 height 92
click at [199, 138] on td at bounding box center [196, 141] width 30 height 7
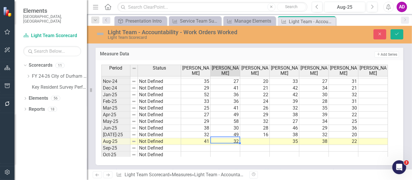
type textarea "32"
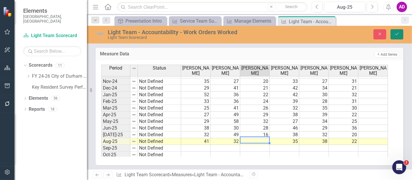
click at [399, 32] on icon "Save" at bounding box center [397, 34] width 5 height 4
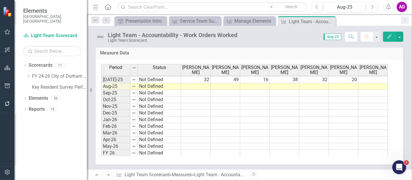
scroll to position [128, 0]
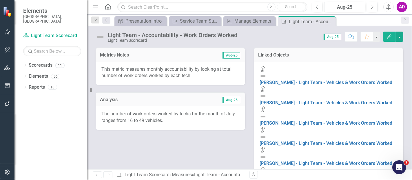
click at [169, 119] on p "The number of work orders worked by techs for the month of July ranges from 16 …" at bounding box center [170, 117] width 138 height 13
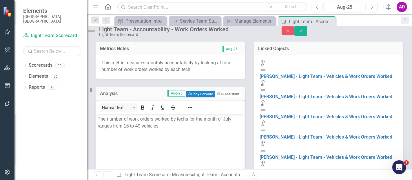
click at [137, 126] on p "The number of work orders worked by techs for the month of July ranges from 16 …" at bounding box center [170, 123] width 146 height 14
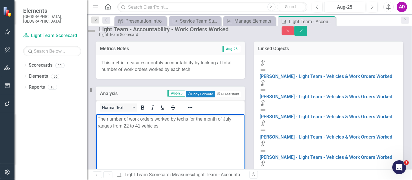
click at [105, 124] on p "The number of work orders worked by techs for the month of July ranges from 22 …" at bounding box center [170, 123] width 146 height 14
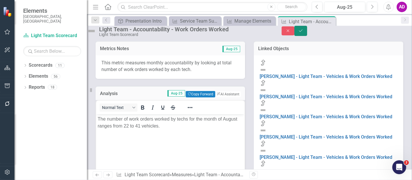
click at [304, 33] on icon "Save" at bounding box center [300, 31] width 5 height 4
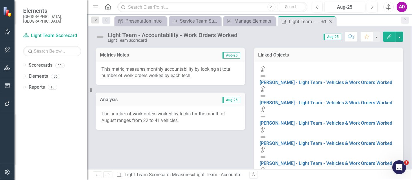
click at [331, 21] on icon "Close" at bounding box center [331, 21] width 6 height 5
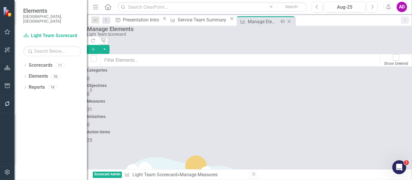
click at [288, 21] on icon "Close" at bounding box center [289, 21] width 6 height 5
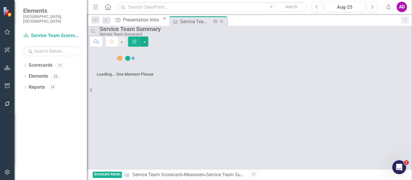
click at [225, 21] on icon "Close" at bounding box center [222, 21] width 6 height 5
